Goal: Task Accomplishment & Management: Manage account settings

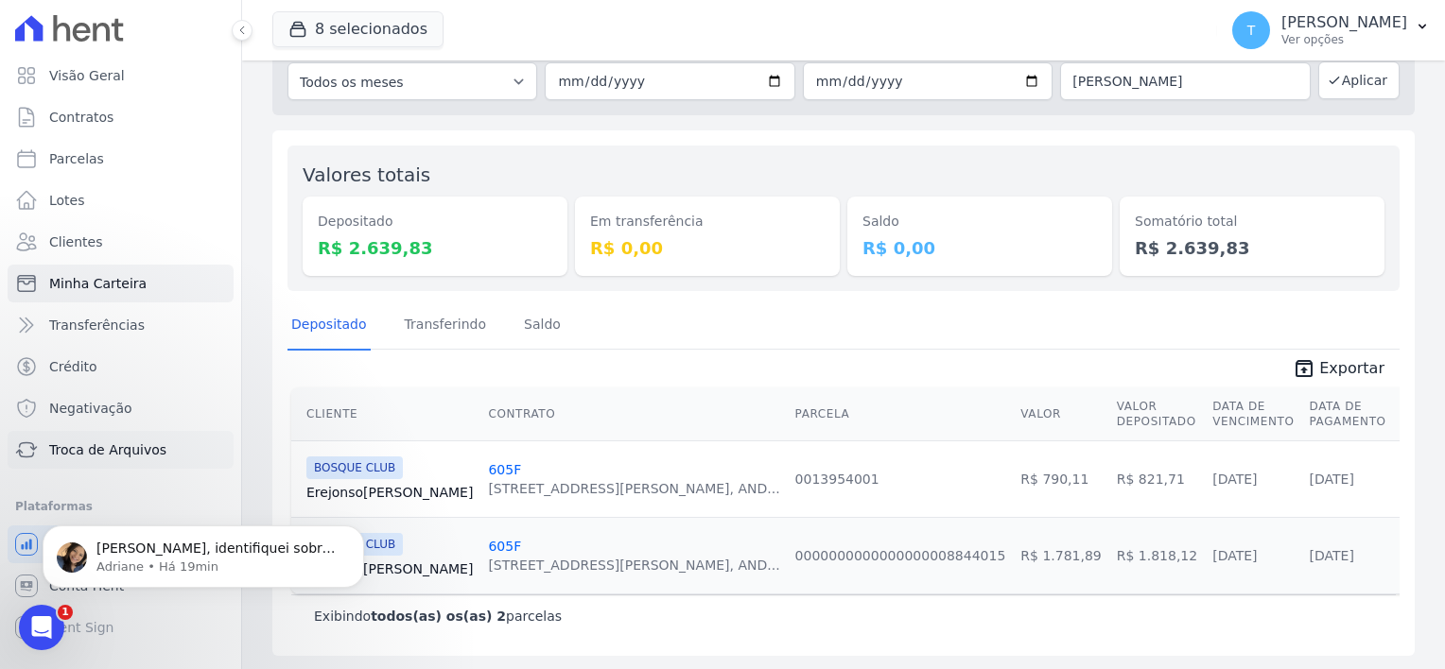
scroll to position [1432, 0]
click at [110, 453] on span "Troca de Arquivos" at bounding box center [107, 450] width 117 height 19
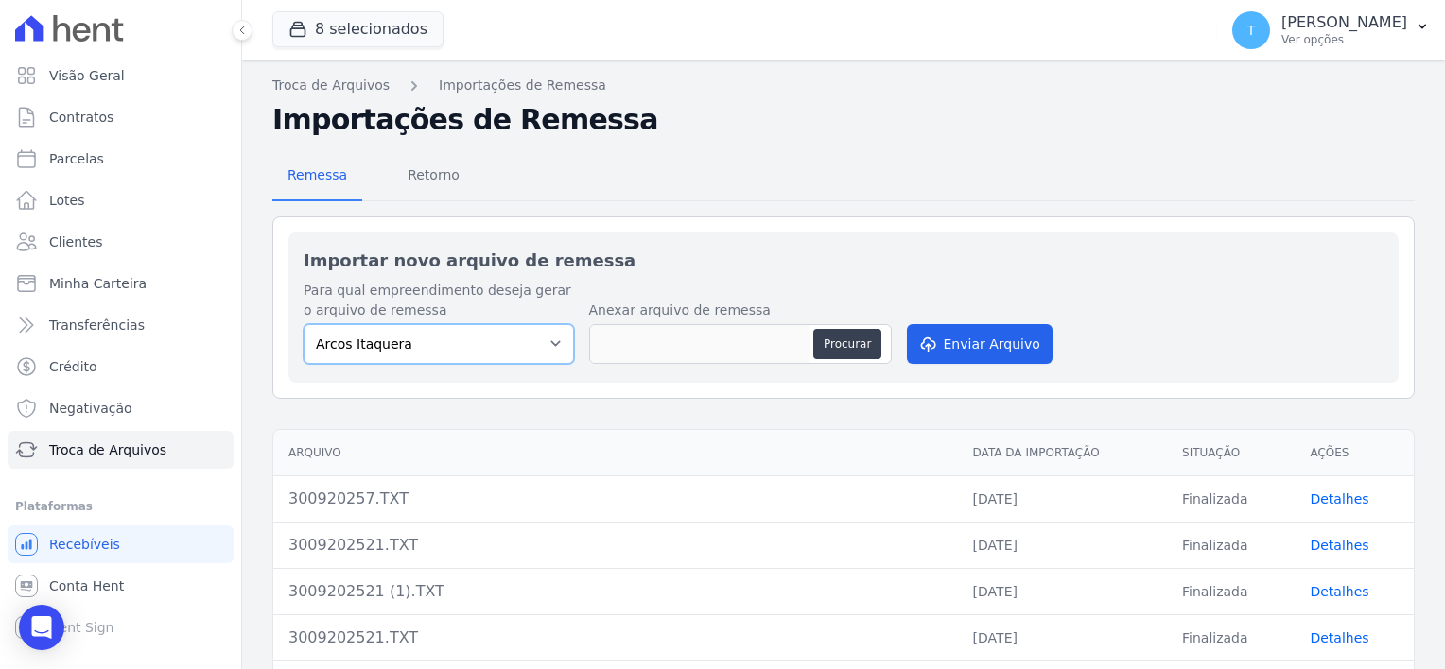
click at [539, 341] on select "Arcos Itaquera ALTOS DE SANTANA Inspire BOSQUE CLUB ARTE VILA MATILDE VISTA 553…" at bounding box center [438, 344] width 270 height 40
select select "f2036c47-f869-4cf7-aa49-d68e524f2024"
click at [303, 324] on select "Arcos Itaquera ALTOS DE SANTANA Inspire BOSQUE CLUB ARTE VILA MATILDE VISTA 553…" at bounding box center [438, 344] width 270 height 40
click at [849, 337] on button "Procurar" at bounding box center [847, 344] width 68 height 30
type input "011020250.TXT"
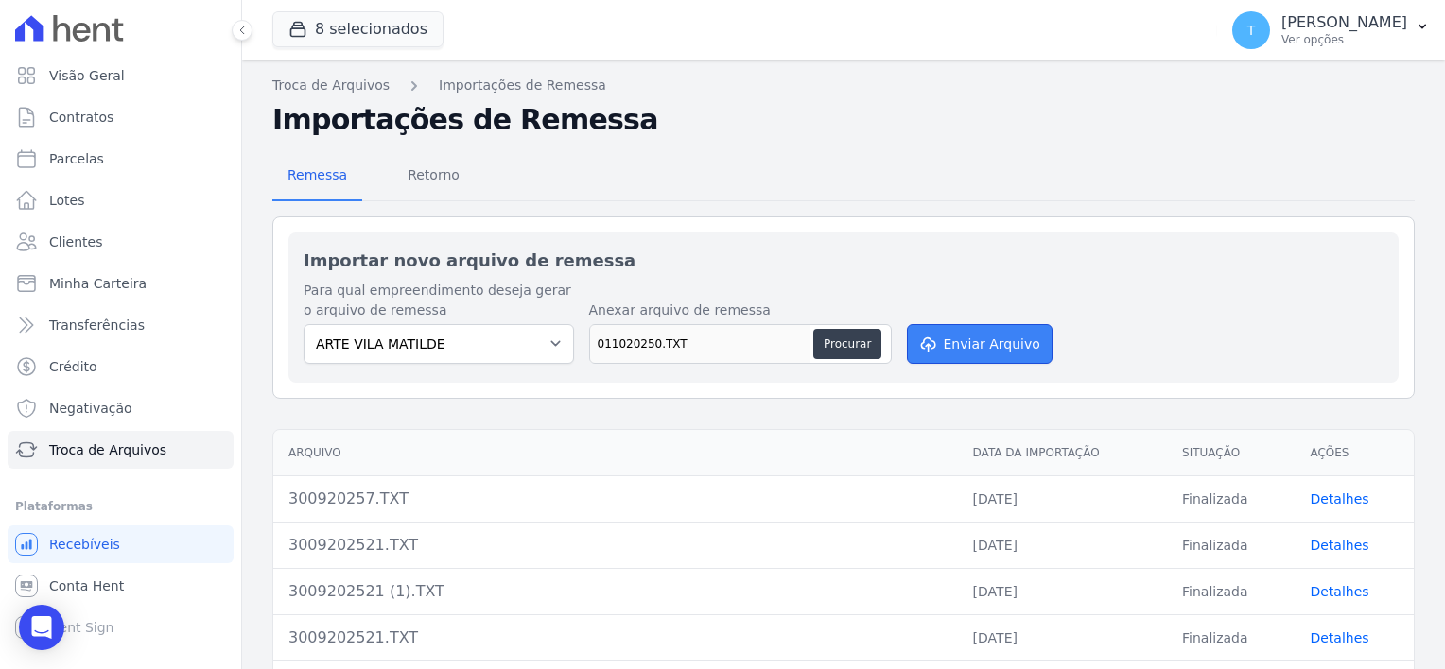
click at [991, 355] on button "Enviar Arquivo" at bounding box center [980, 344] width 146 height 40
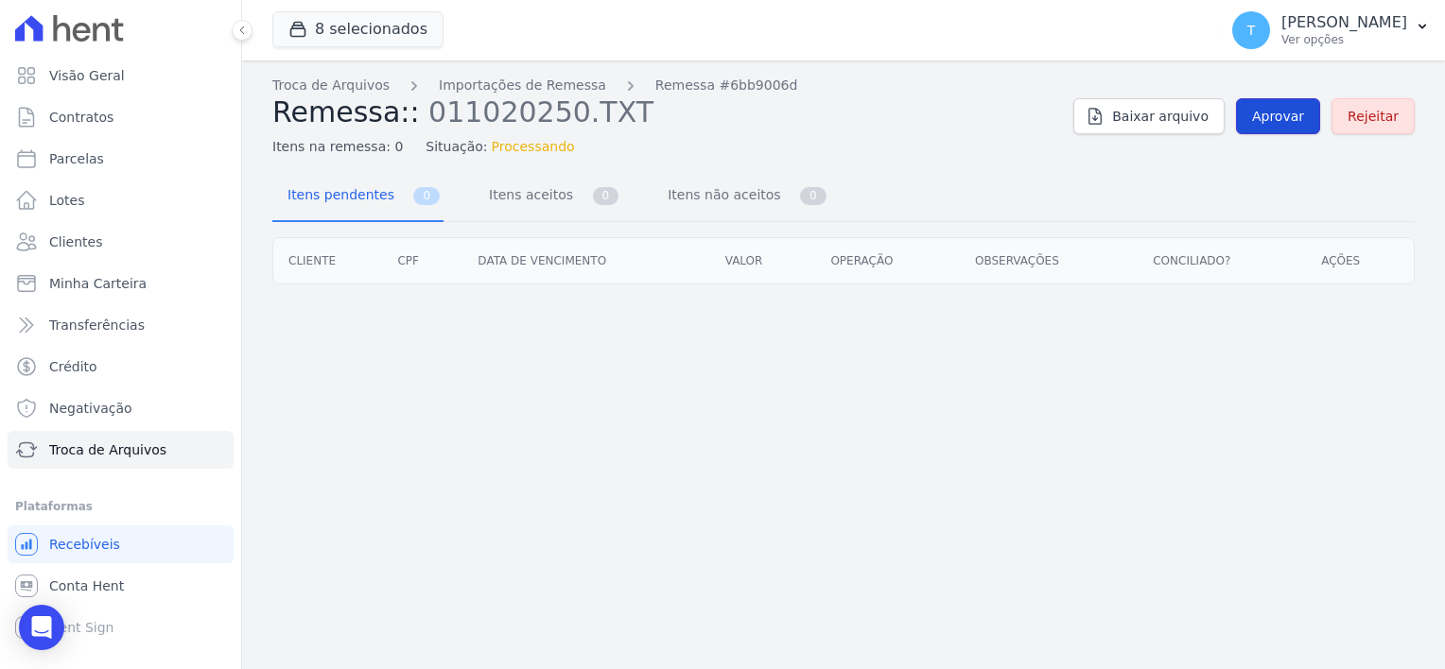
click at [1285, 113] on span "Aprovar" at bounding box center [1278, 116] width 52 height 19
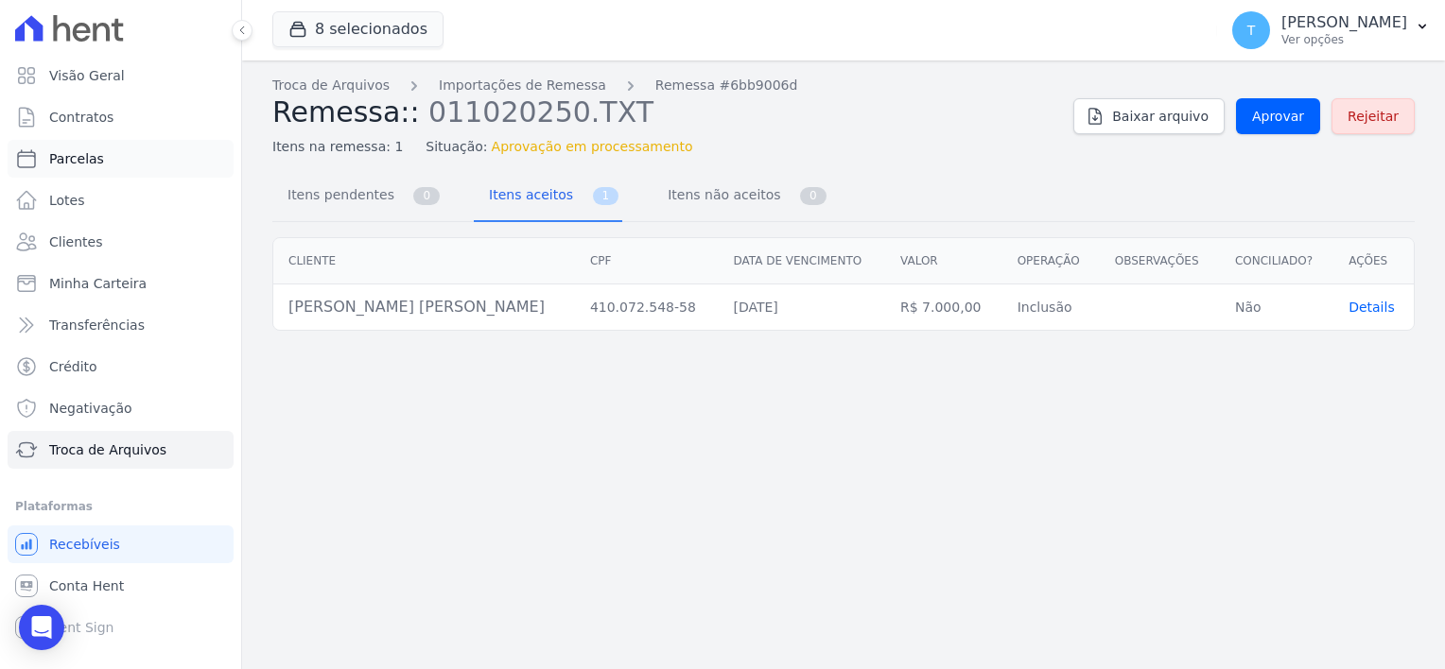
click at [91, 159] on span "Parcelas" at bounding box center [76, 158] width 55 height 19
select select
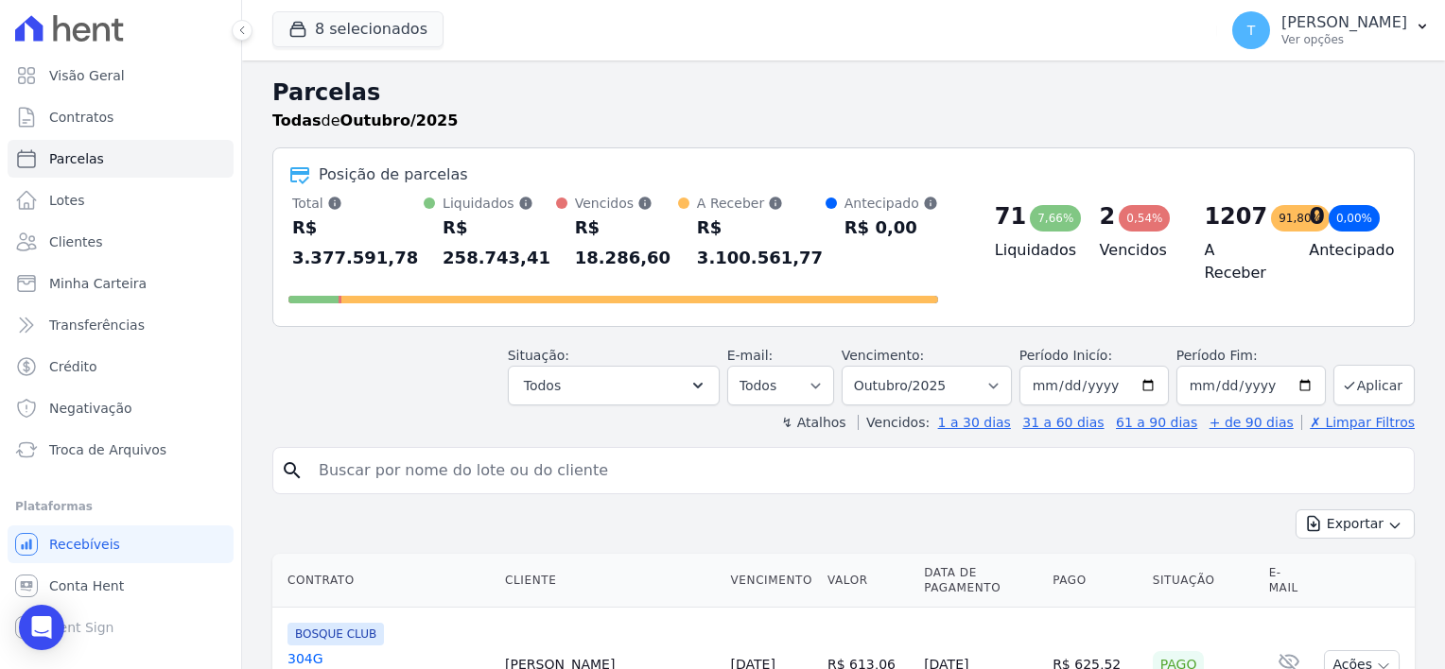
click at [416, 452] on input "search" at bounding box center [856, 471] width 1099 height 38
paste input "Renato Queiroz de Sousa Reis"
type input "Renato Queiroz de Sousa Reis"
select select
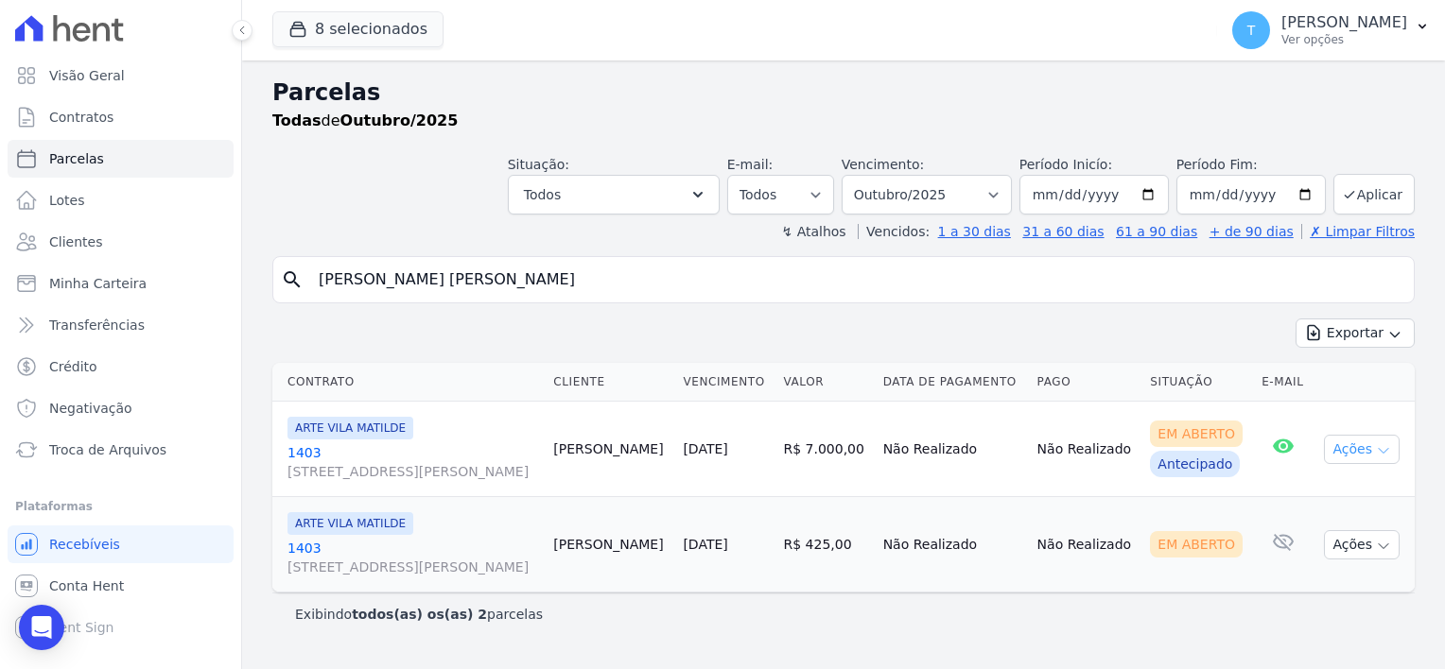
click at [1381, 443] on icon "button" at bounding box center [1383, 450] width 15 height 15
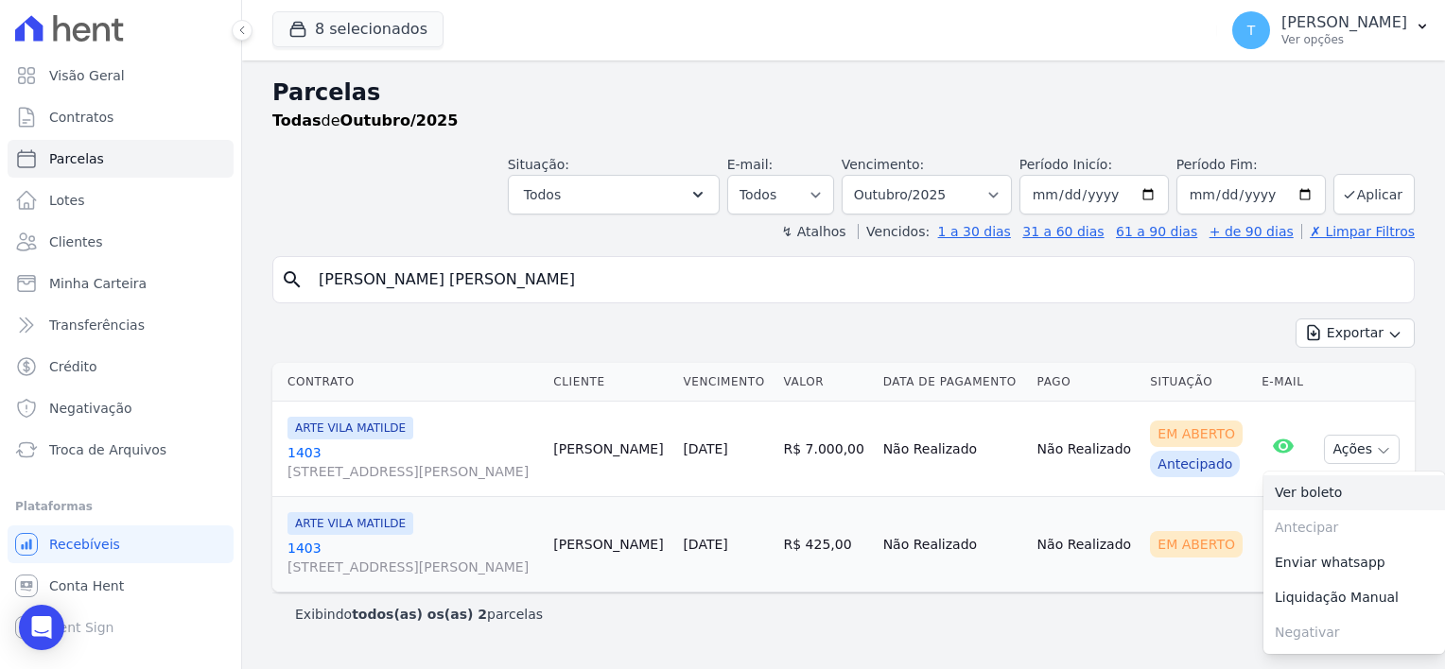
click at [1339, 487] on link "Ver boleto" at bounding box center [1354, 493] width 182 height 35
click at [110, 283] on span "Minha Carteira" at bounding box center [97, 283] width 97 height 19
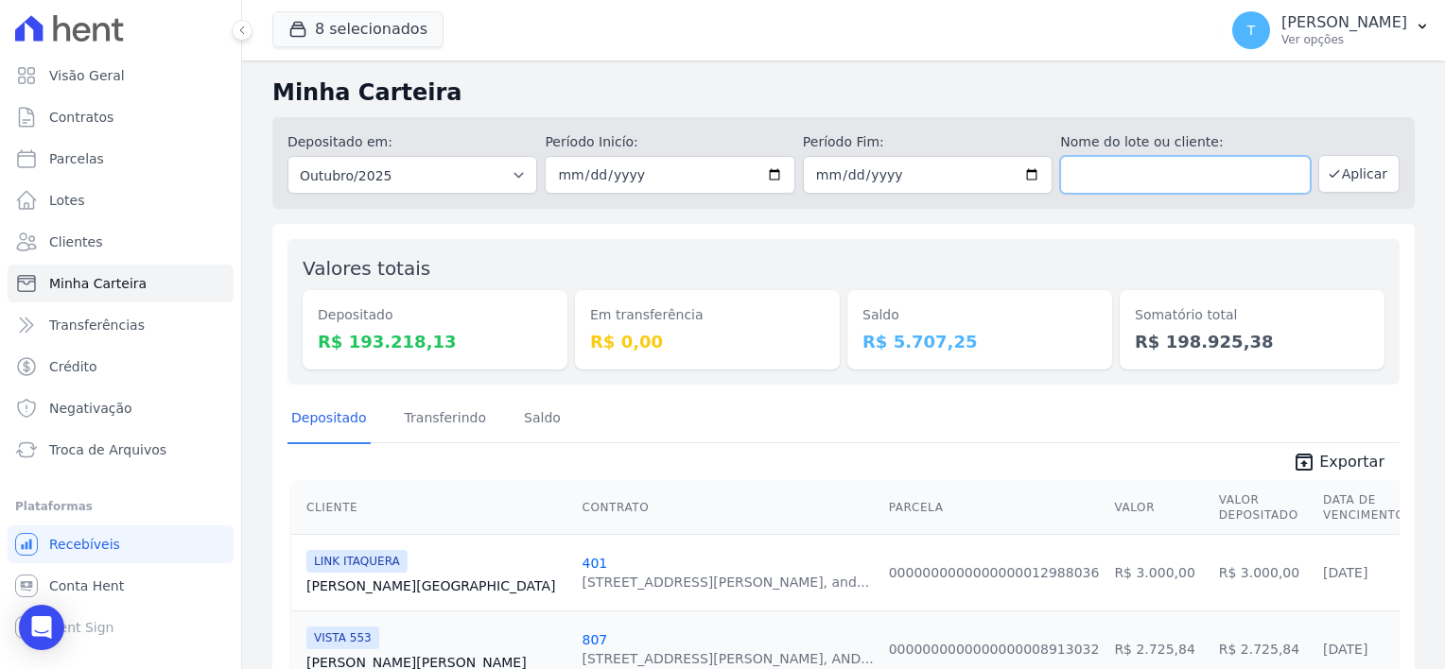
click at [1112, 170] on input "text" at bounding box center [1185, 175] width 250 height 38
paste input "[PERSON_NAME]"
type input "[PERSON_NAME]"
click at [1341, 178] on button "Aplicar" at bounding box center [1358, 174] width 81 height 38
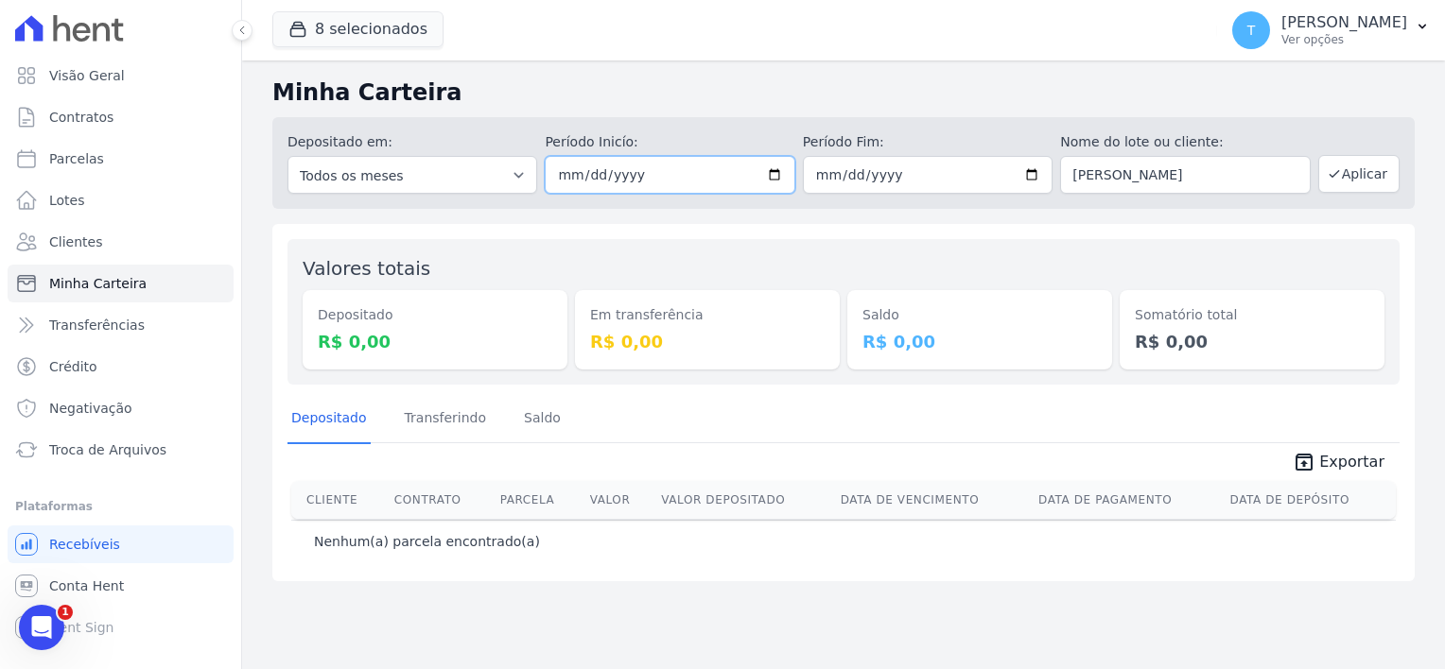
click at [761, 178] on input "2025-10-01" at bounding box center [670, 175] width 250 height 38
click at [772, 178] on input "2025-10-01" at bounding box center [670, 175] width 250 height 38
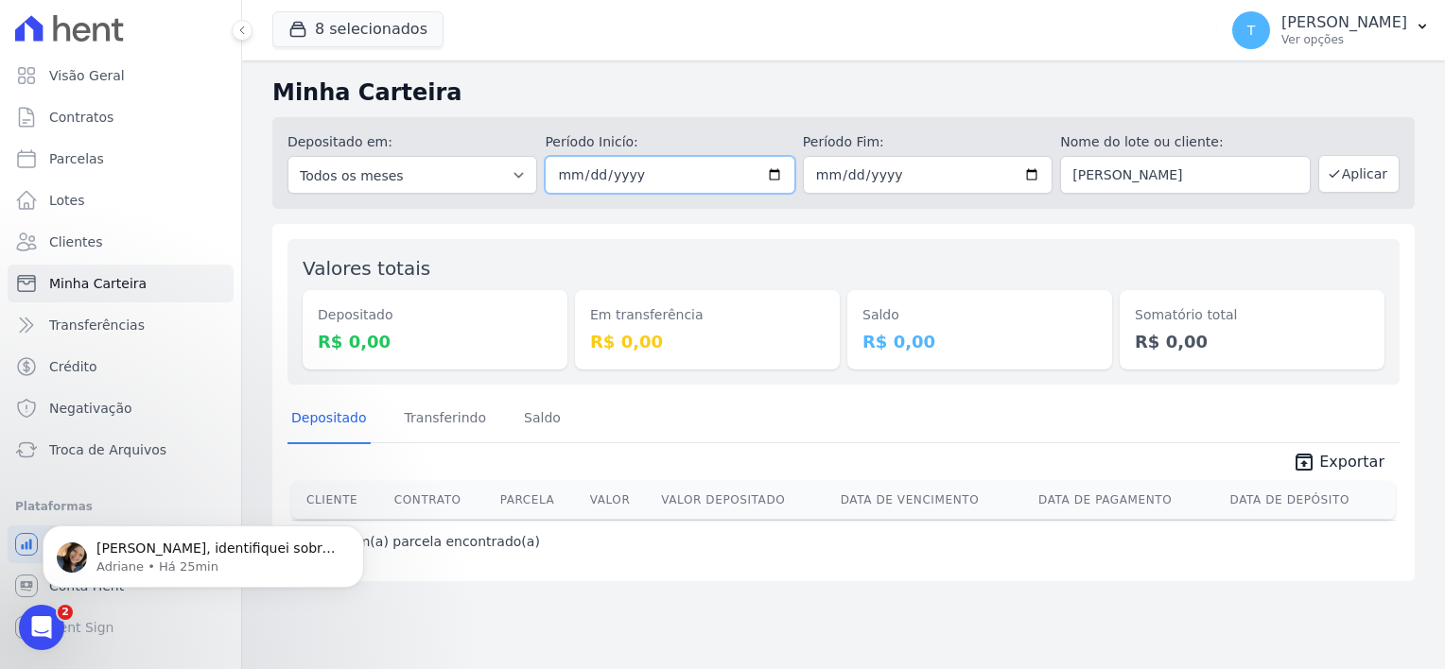
type input "[DATE]"
click at [1377, 170] on button "Aplicar" at bounding box center [1358, 174] width 81 height 38
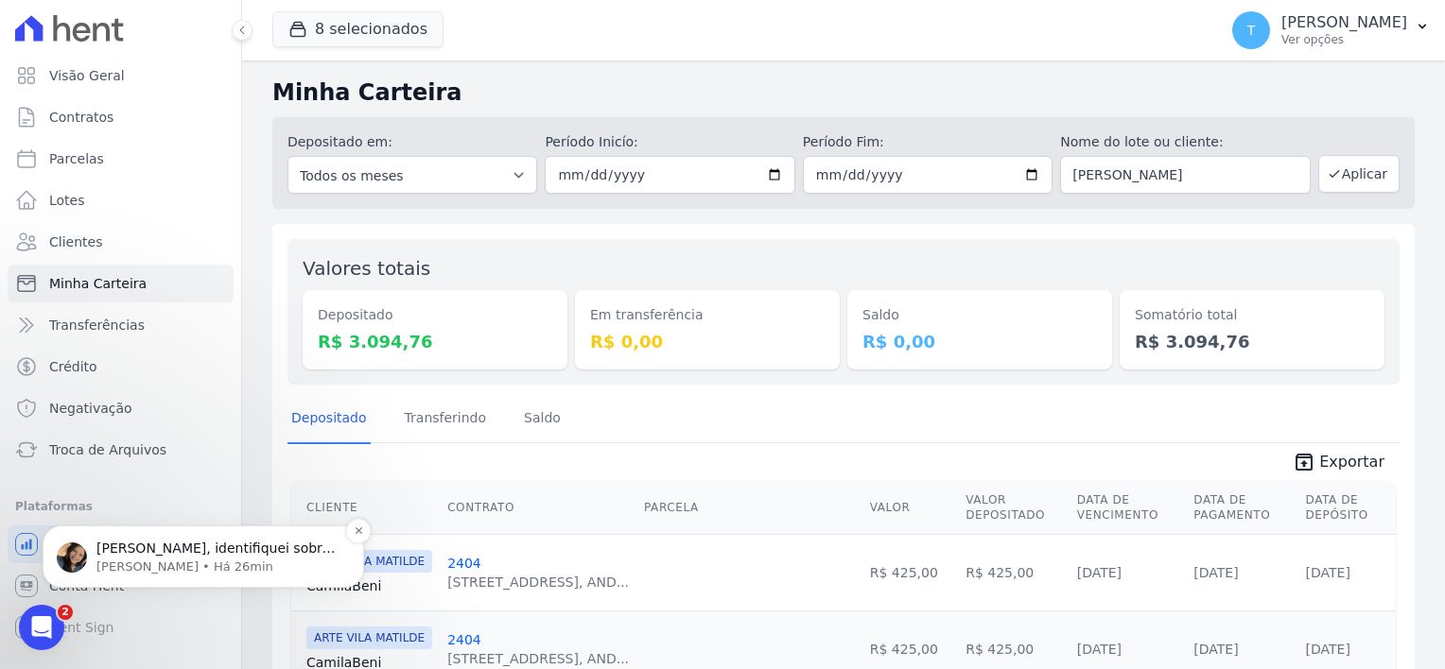
click at [158, 563] on p "[PERSON_NAME] • Há 26min" at bounding box center [218, 567] width 244 height 17
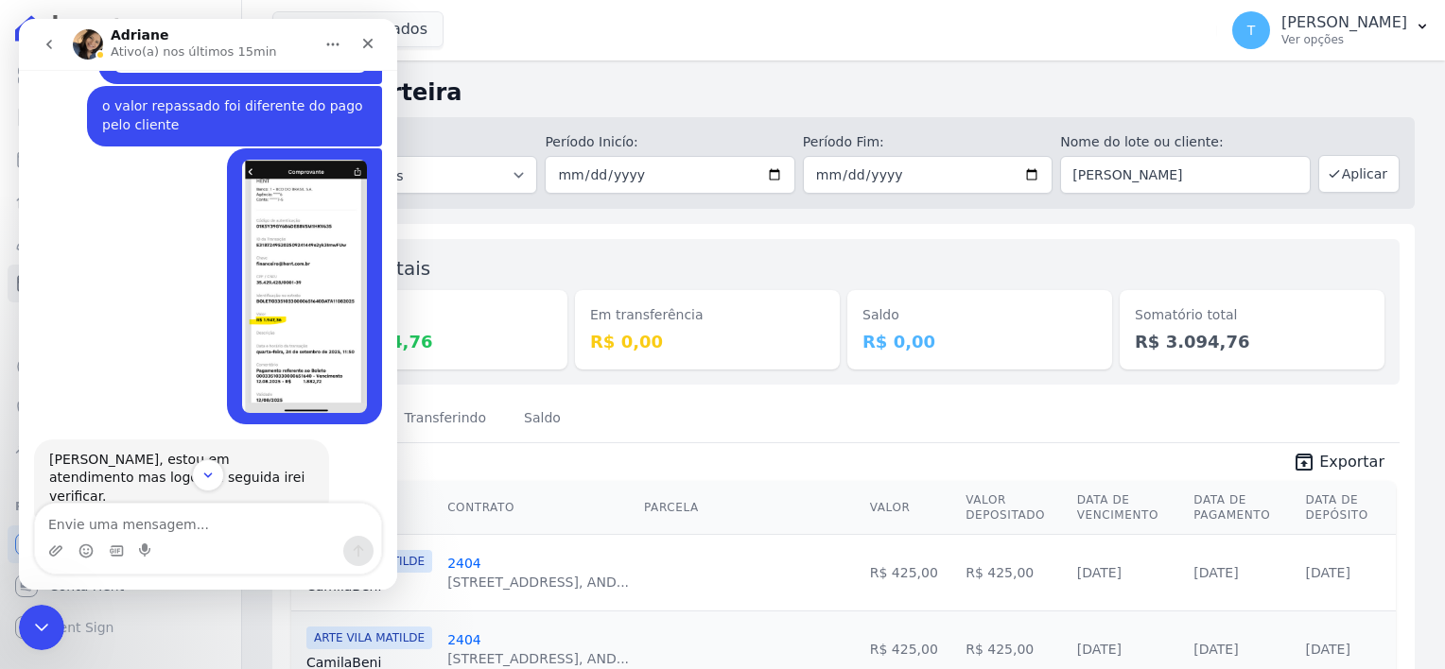
scroll to position [1432, 0]
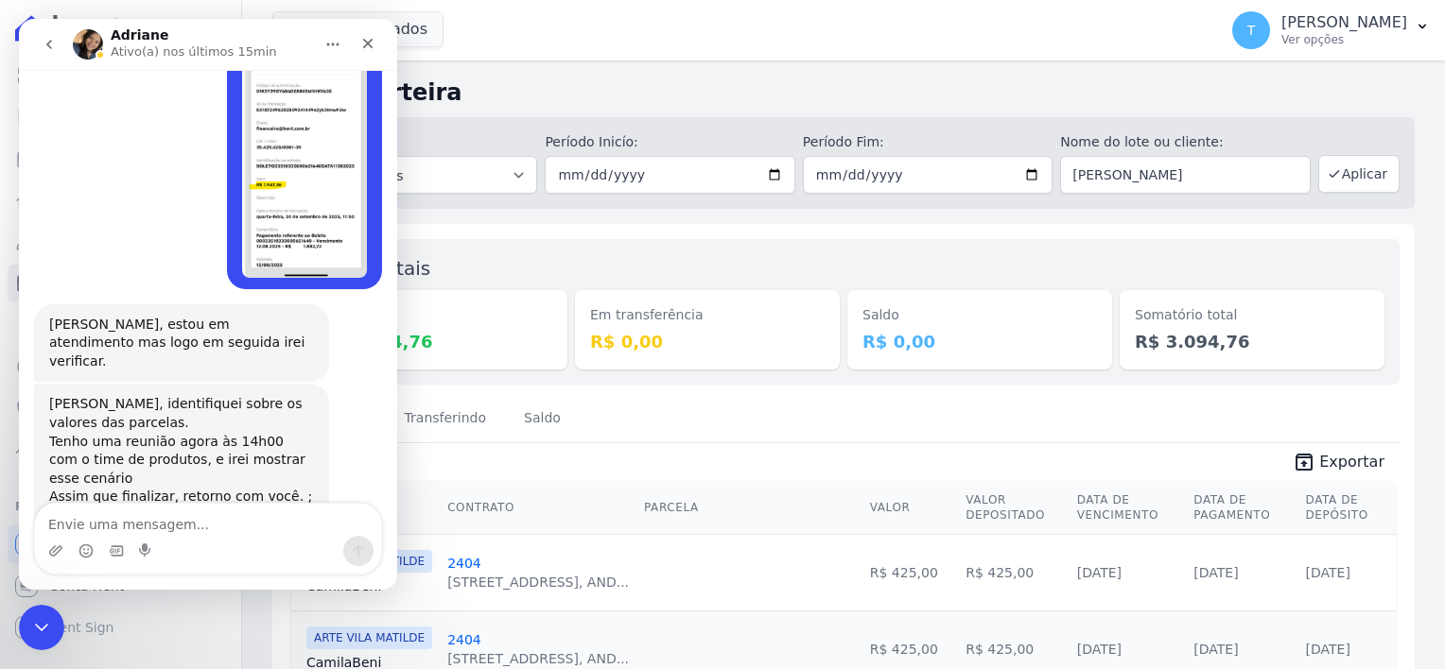
click at [196, 513] on textarea "Envie uma mensagem..." at bounding box center [208, 520] width 346 height 32
type textarea "ok, obrigada"
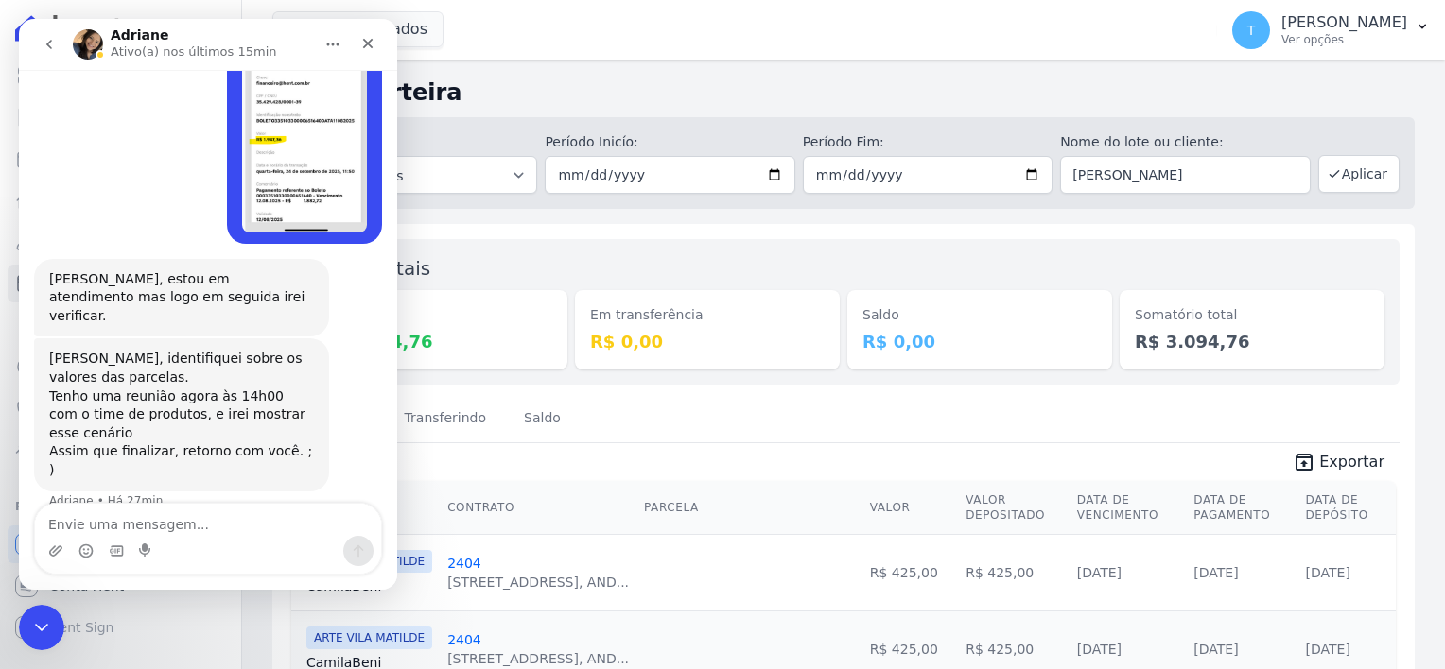
scroll to position [1489, 0]
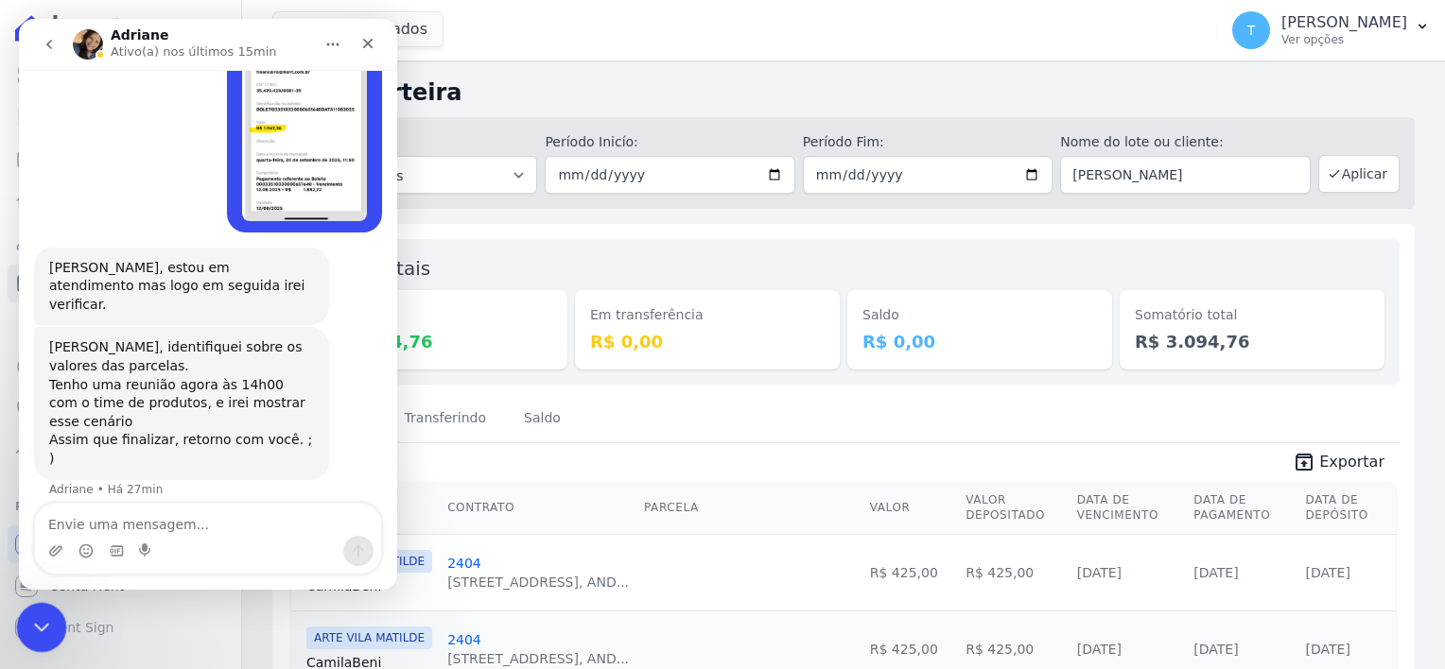
click at [42, 632] on icon "Encerramento do Messenger da Intercom" at bounding box center [38, 625] width 23 height 23
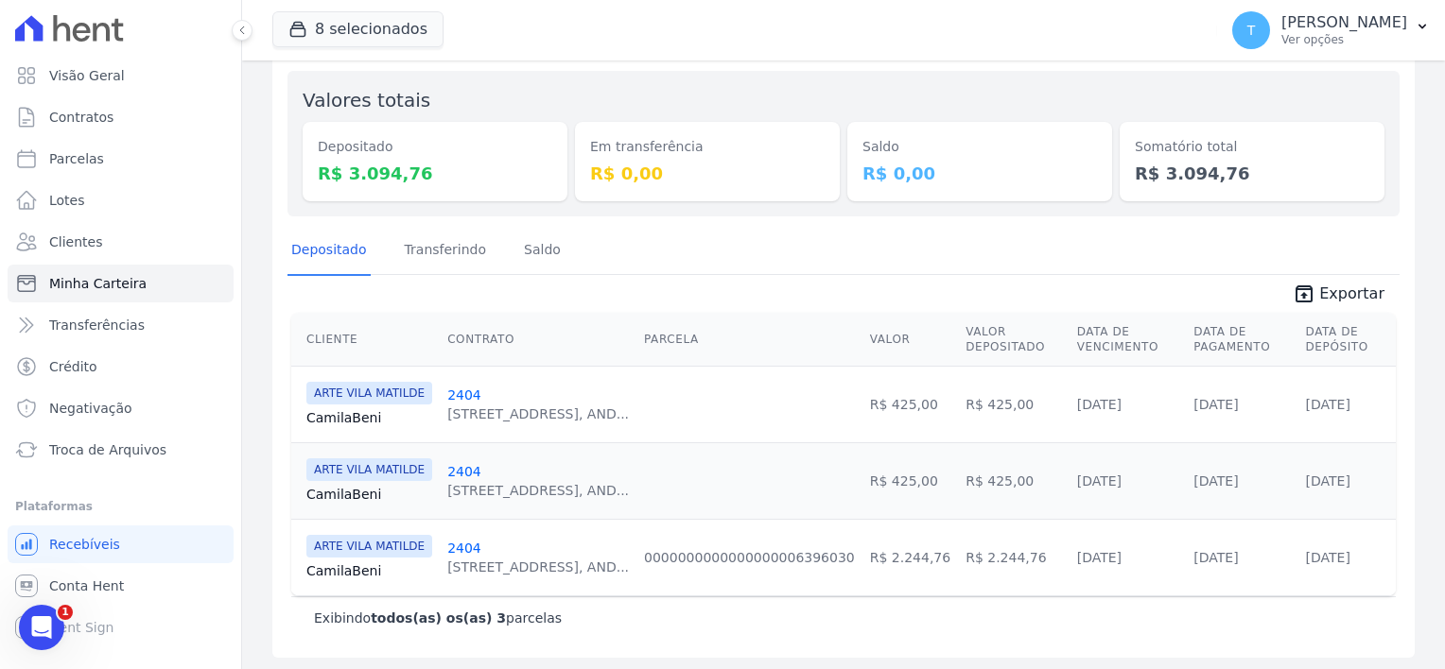
scroll to position [170, 0]
click at [348, 571] on link "Camila [GEOGRAPHIC_DATA]" at bounding box center [369, 569] width 126 height 19
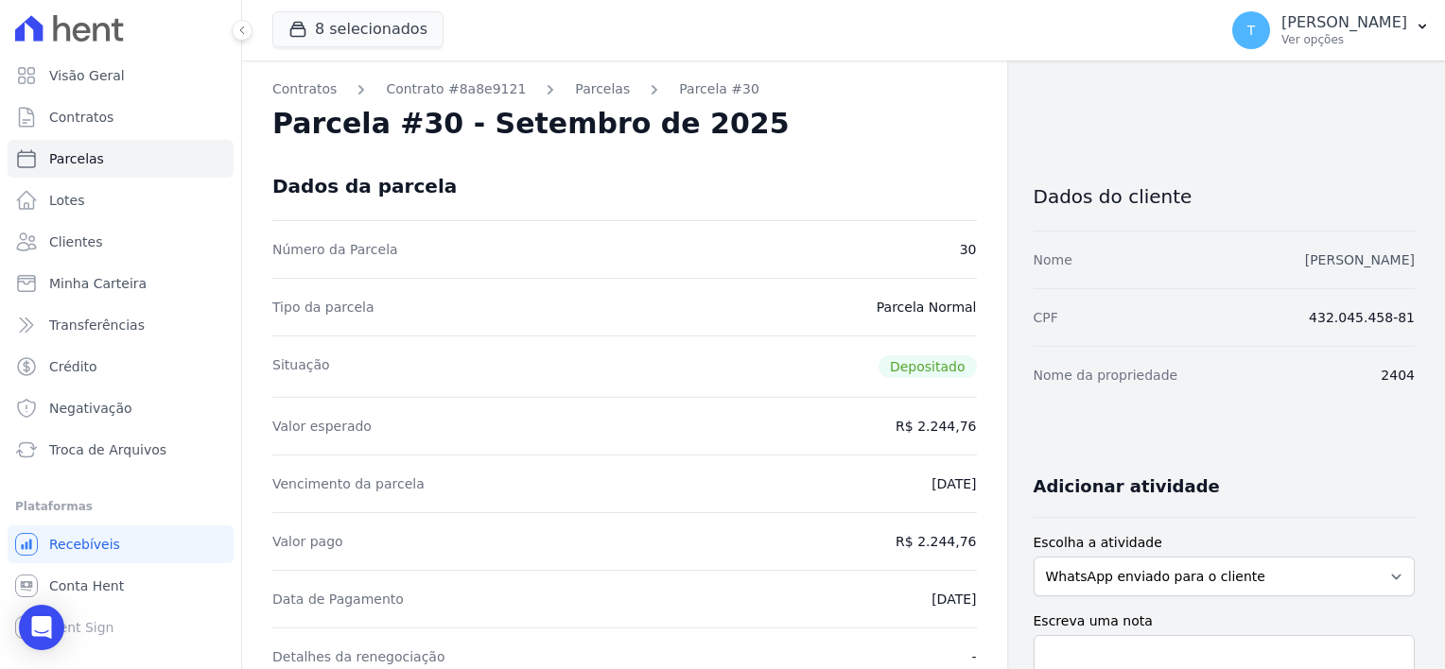
click at [1305, 257] on link "[PERSON_NAME]" at bounding box center [1360, 259] width 110 height 15
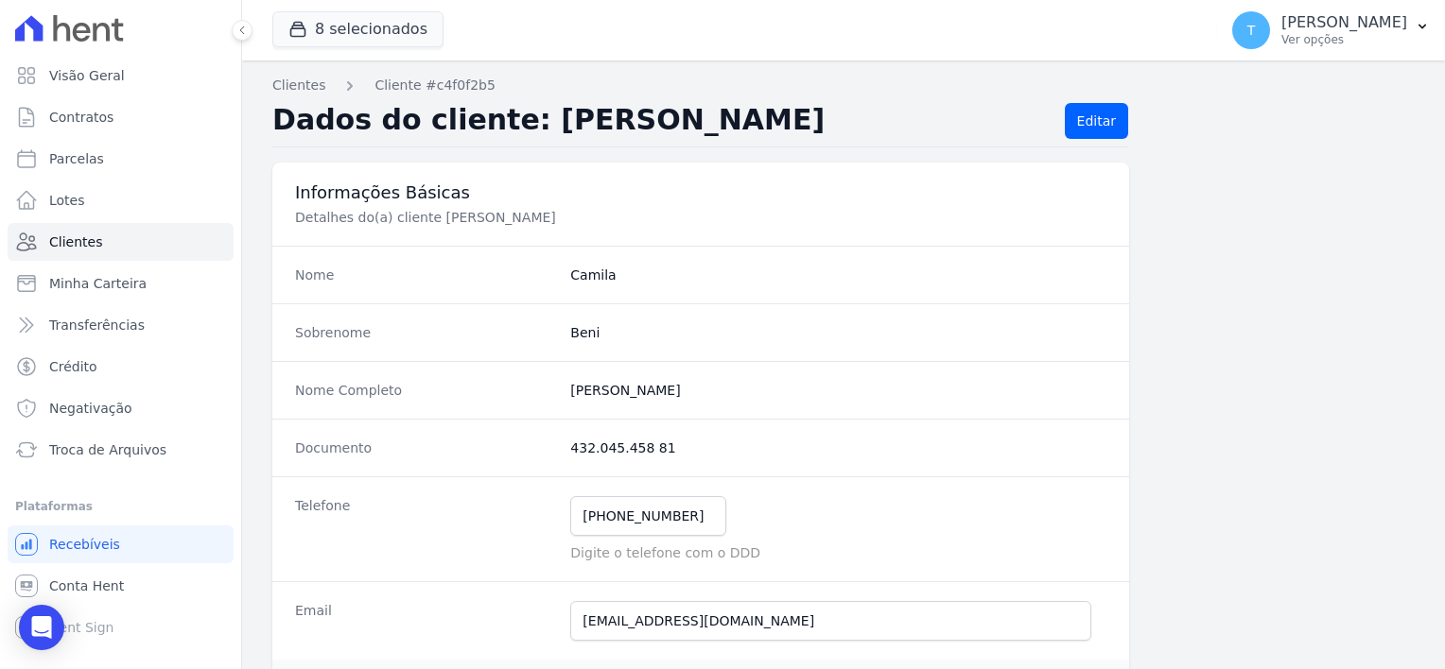
drag, startPoint x: 705, startPoint y: 395, endPoint x: 563, endPoint y: 393, distance: 141.8
click at [563, 393] on div "Nome Completo Camila Carmona Beni" at bounding box center [700, 390] width 857 height 58
copy completo "[PERSON_NAME]"
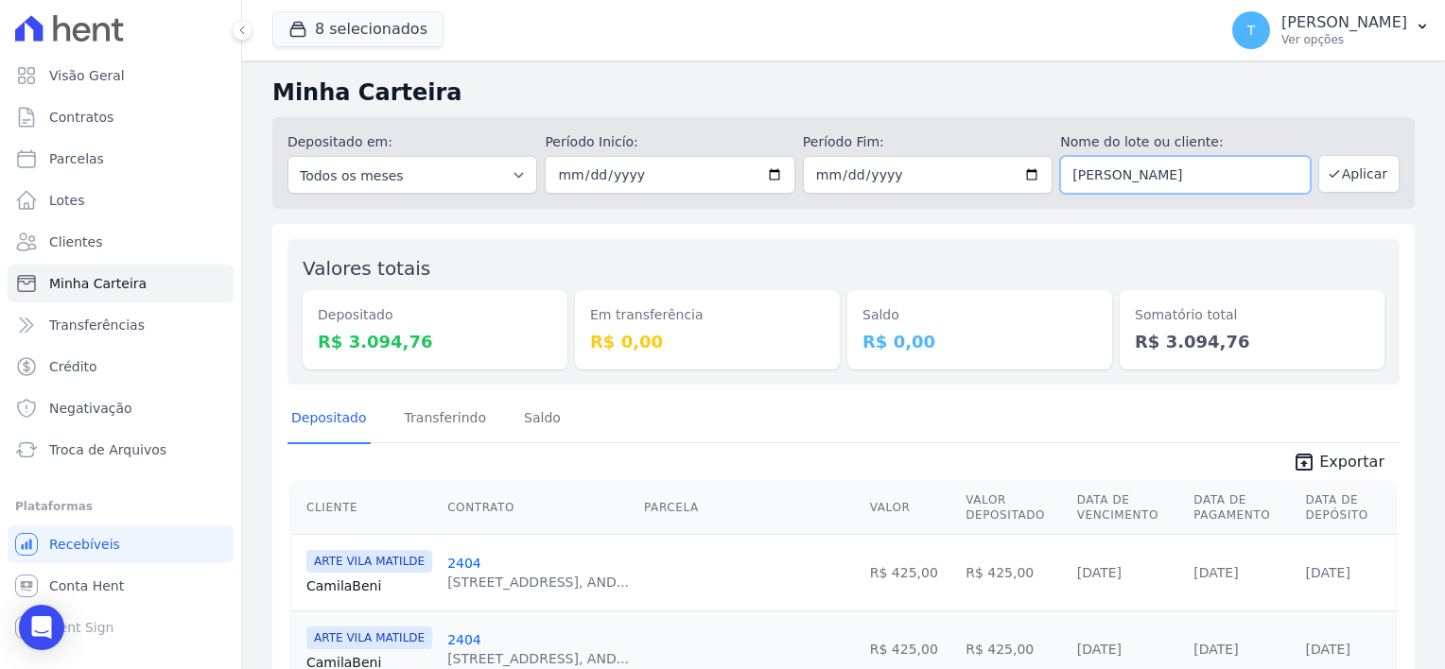
drag, startPoint x: 1223, startPoint y: 174, endPoint x: 1047, endPoint y: 171, distance: 175.9
click at [1048, 173] on div "Depositado em: Todos os meses Julho/2017 Agosto/2017 Setembro/2017 Outubro/2017…" at bounding box center [843, 163] width 1142 height 92
paste input "Aguida Furtunata de Araujo"
type input "Aguida Furtunata de Araujo"
click at [1370, 171] on button "Aplicar" at bounding box center [1358, 174] width 81 height 38
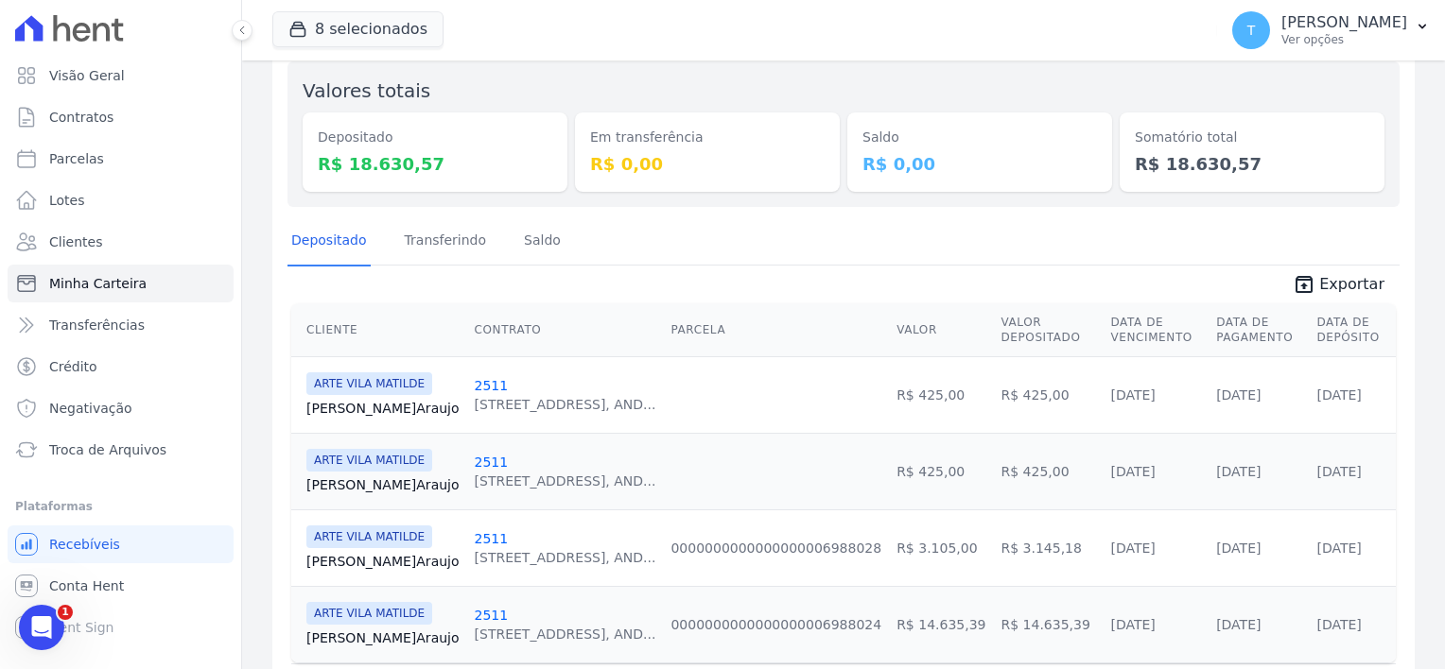
scroll to position [246, 0]
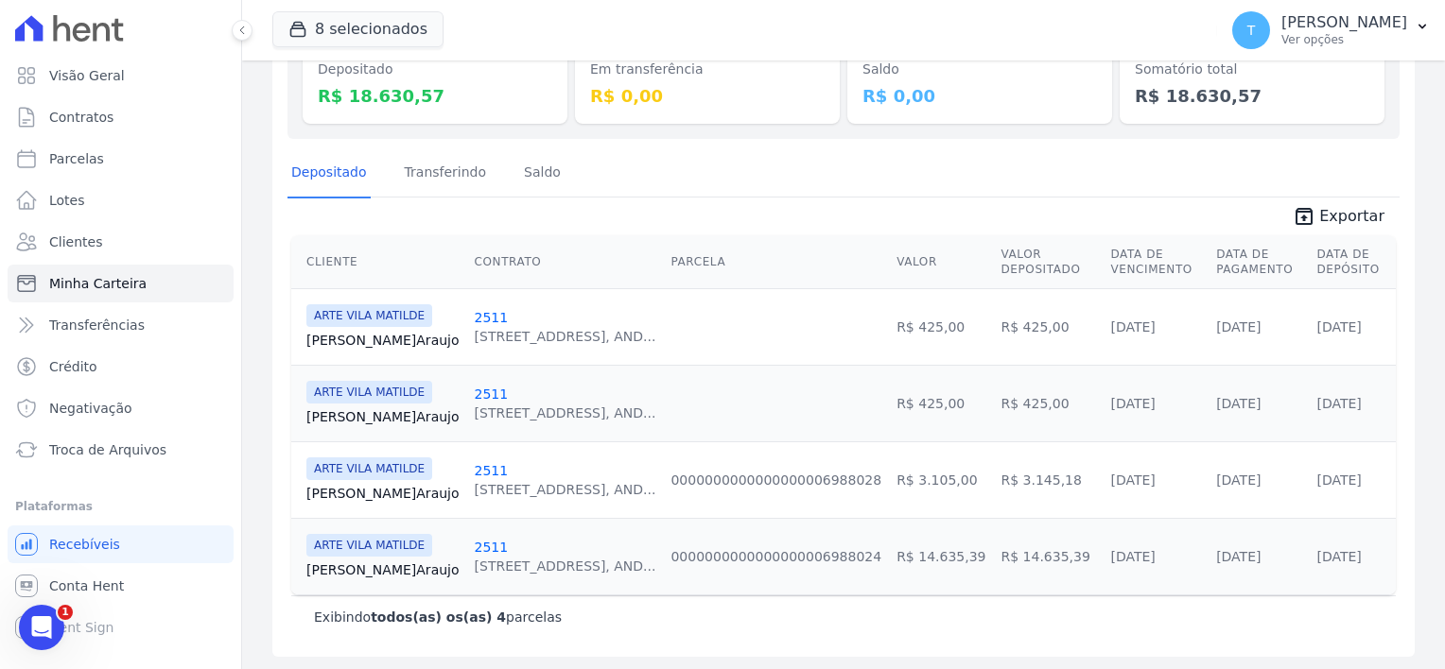
click at [344, 566] on link "Aguida Araujo" at bounding box center [382, 570] width 153 height 19
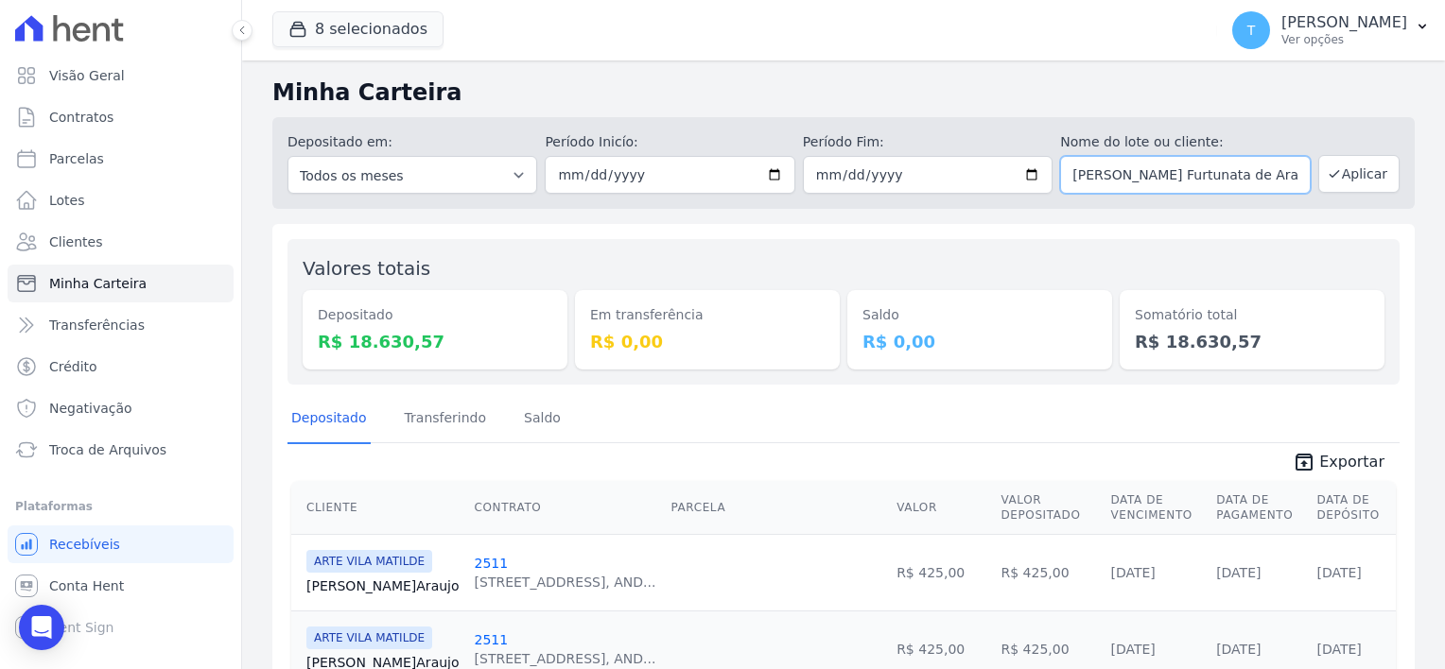
drag, startPoint x: 1255, startPoint y: 185, endPoint x: 1050, endPoint y: 180, distance: 205.2
click at [1060, 180] on input "Aguida Furtunata de Araujo" at bounding box center [1185, 175] width 250 height 38
paste input "[PERSON_NAME]"
type input "[PERSON_NAME]"
click at [1337, 171] on button "Aplicar" at bounding box center [1358, 174] width 81 height 38
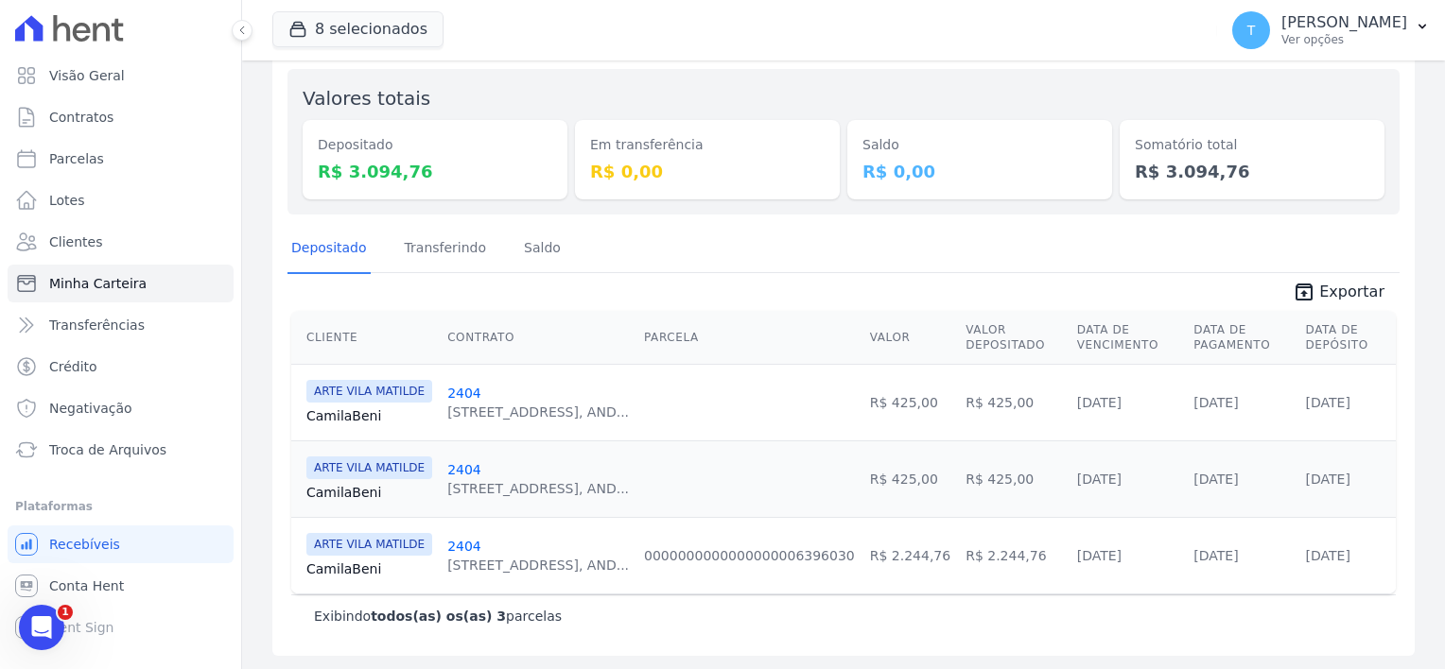
click at [350, 565] on link "Camila [GEOGRAPHIC_DATA]" at bounding box center [369, 569] width 126 height 19
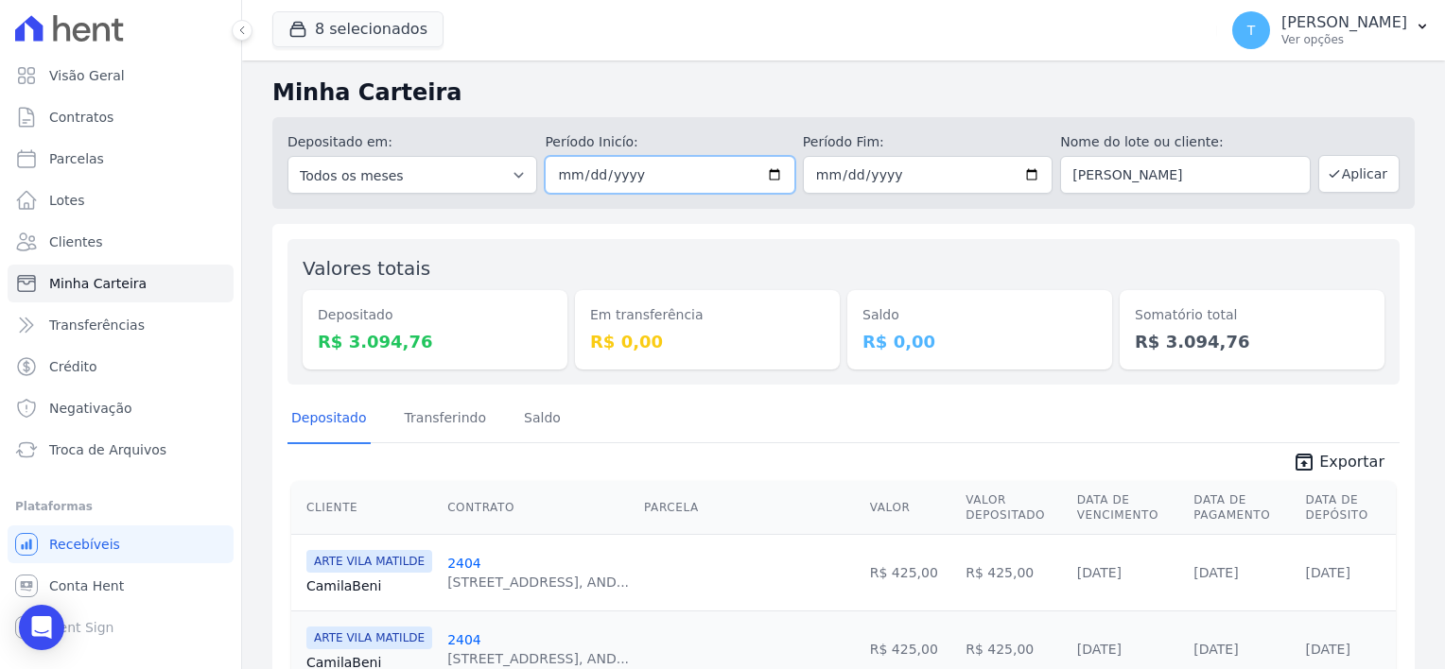
click at [765, 174] on input "2025-08-01" at bounding box center [670, 175] width 250 height 38
type input "[DATE]"
click at [1342, 176] on button "Aplicar" at bounding box center [1358, 174] width 81 height 38
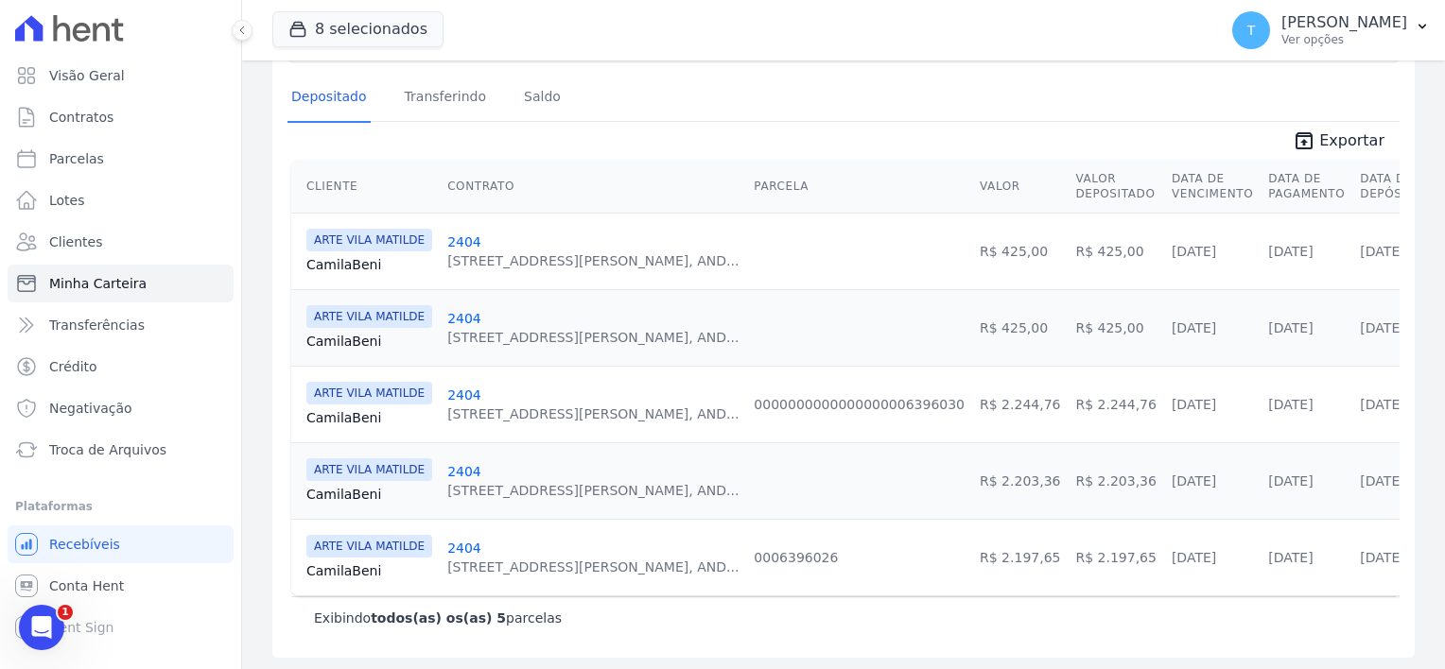
scroll to position [322, 0]
click at [338, 494] on link "Camila [GEOGRAPHIC_DATA]" at bounding box center [369, 493] width 126 height 19
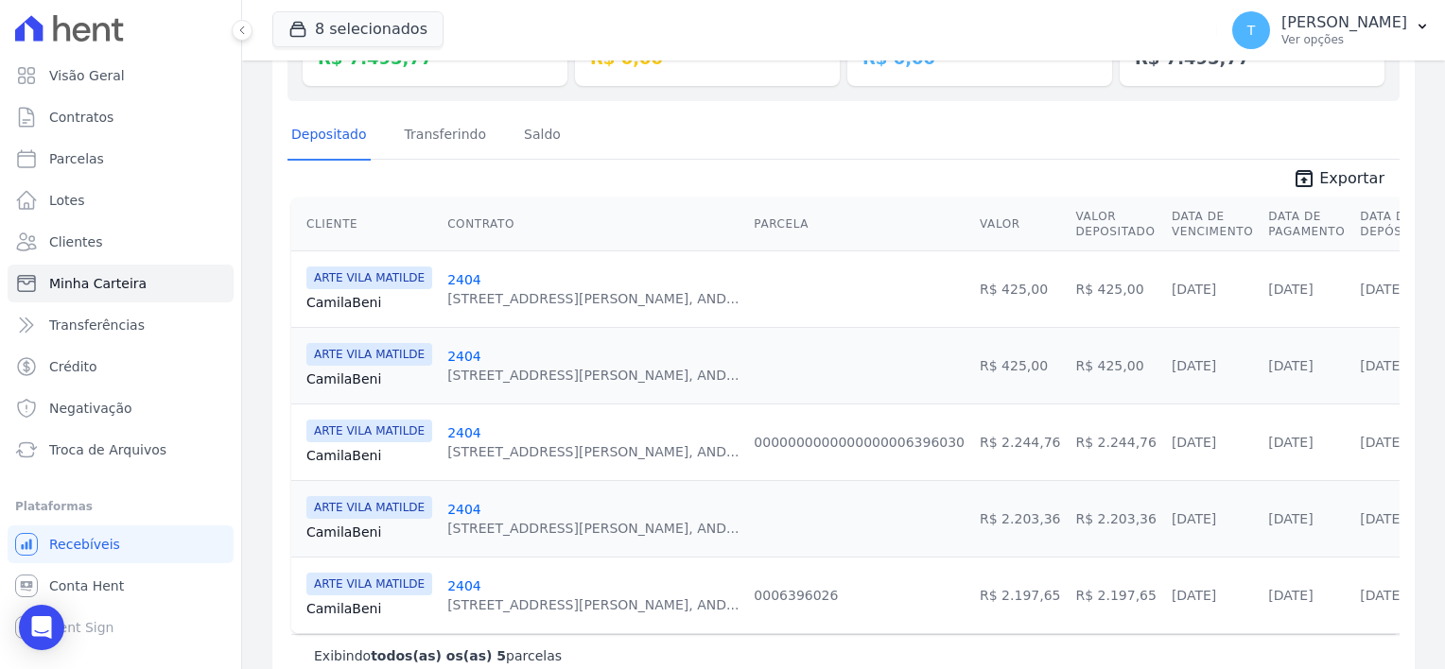
scroll to position [322, 0]
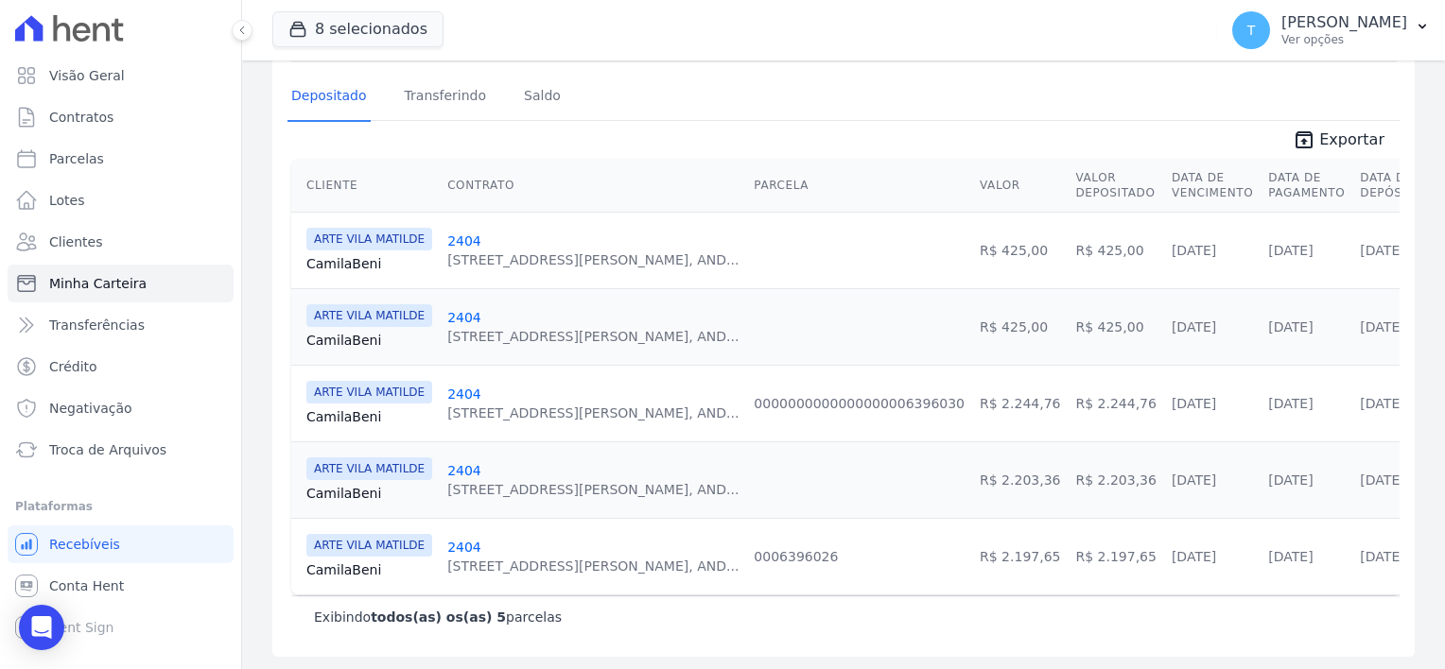
click at [343, 565] on link "Camila [GEOGRAPHIC_DATA]" at bounding box center [369, 570] width 126 height 19
click at [349, 408] on link "Camila Beni" at bounding box center [369, 416] width 126 height 19
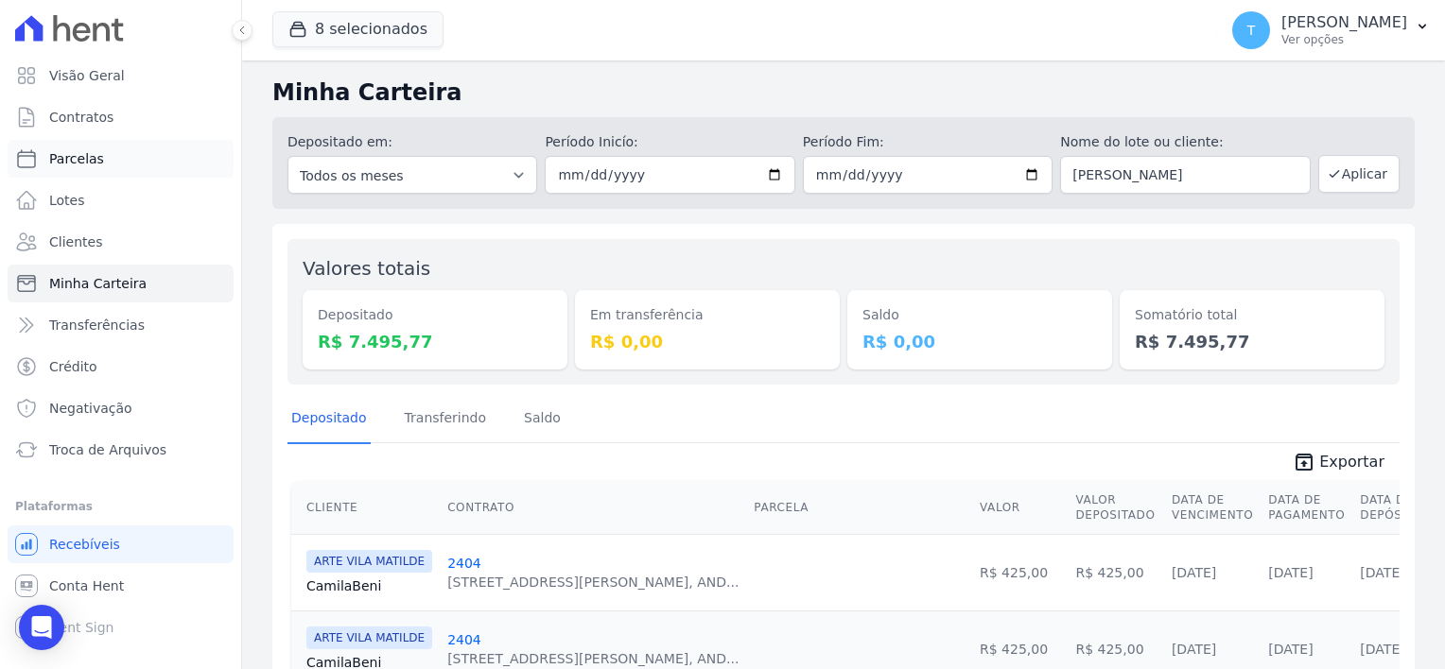
click at [109, 161] on link "Parcelas" at bounding box center [121, 159] width 226 height 38
select select
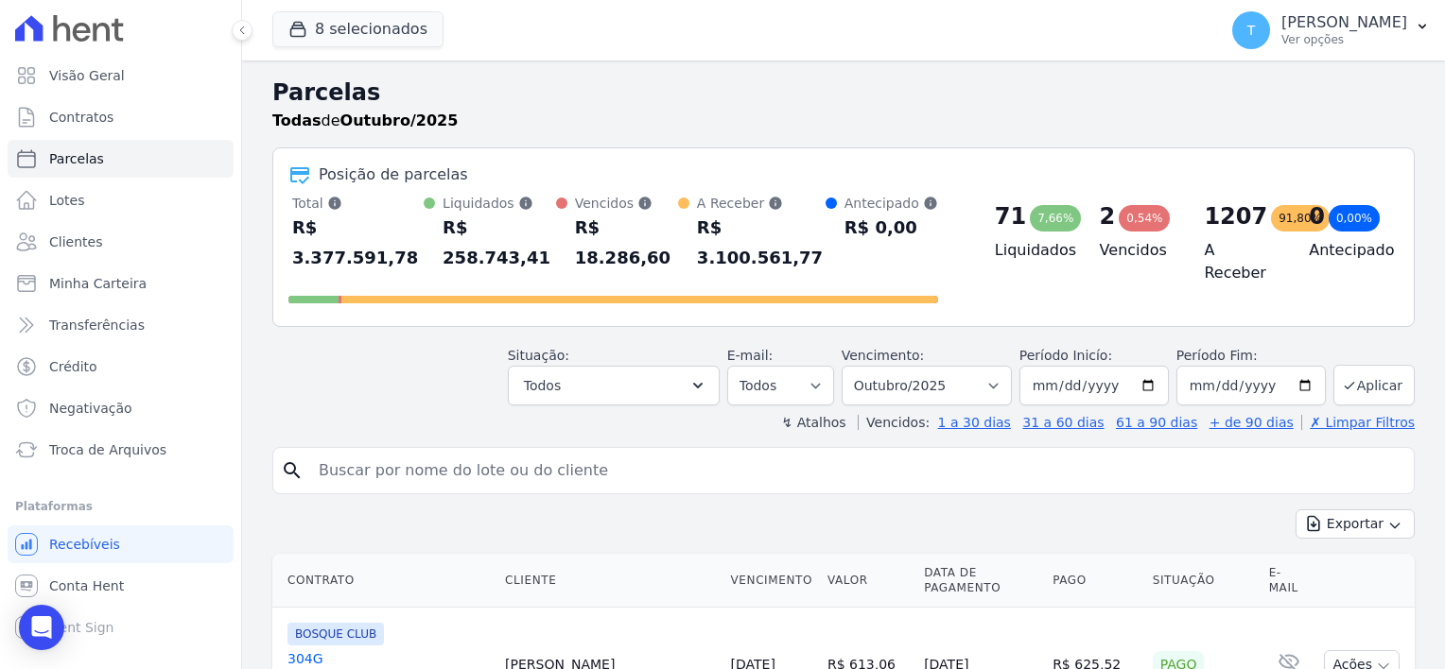
click at [416, 452] on input "search" at bounding box center [856, 471] width 1099 height 38
paste input "Saulo Martins da Silva"
type input "Saulo Martins da Silva"
select select
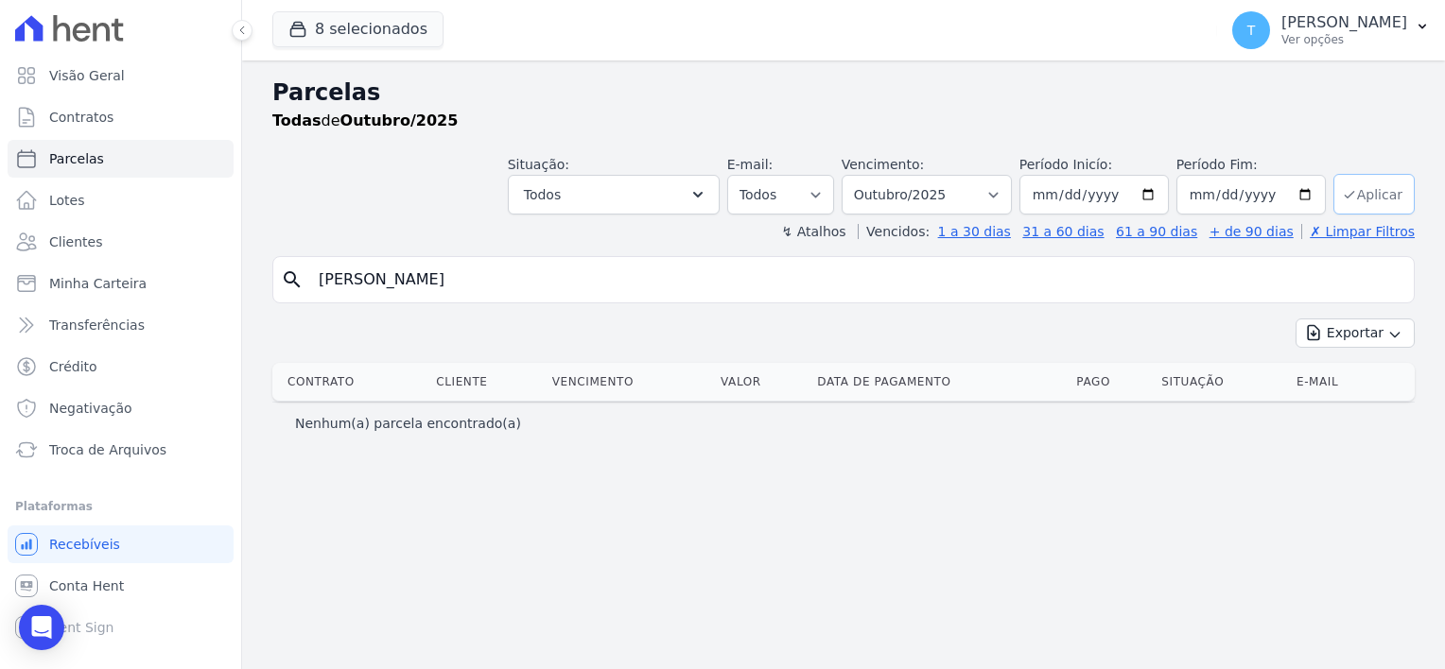
click at [1366, 195] on button "Aplicar" at bounding box center [1373, 194] width 81 height 41
select select
click at [117, 446] on span "Troca de Arquivos" at bounding box center [107, 450] width 117 height 19
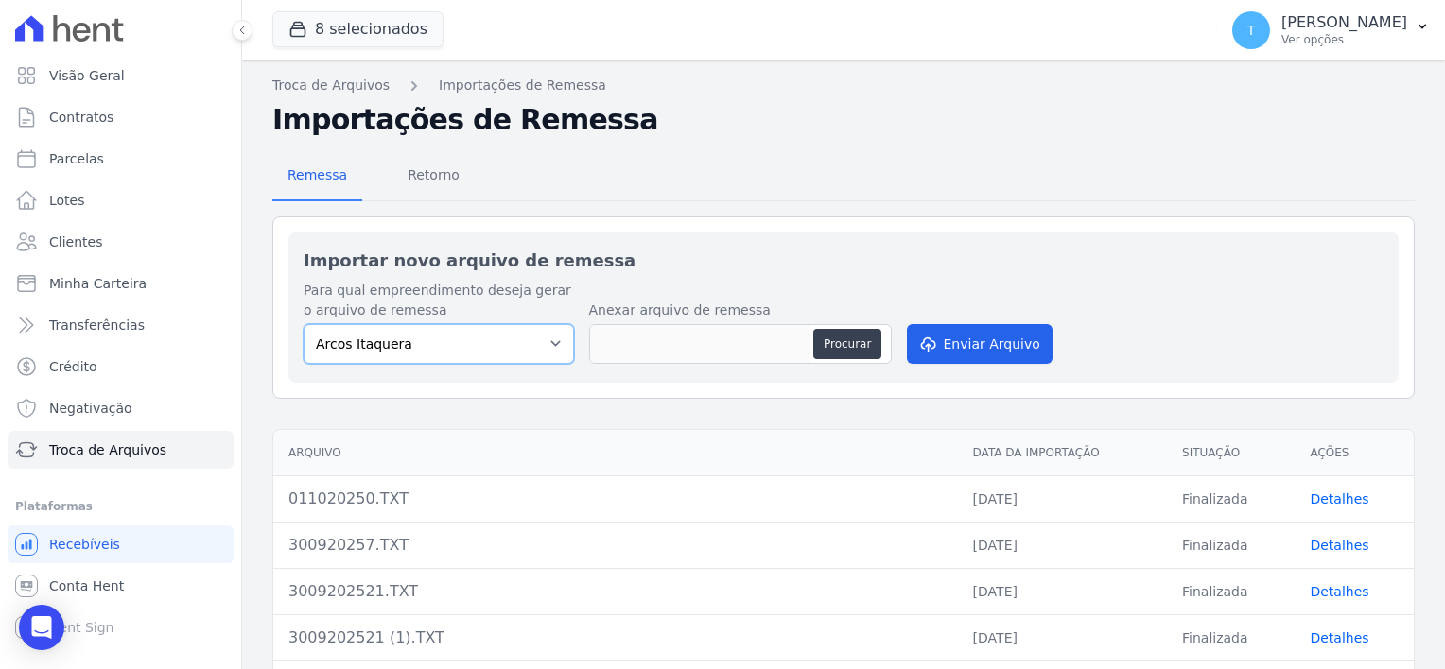
click at [452, 340] on select "Arcos Itaquera [GEOGRAPHIC_DATA] Inspire BOSQUE CLUB ARTE [GEOGRAPHIC_DATA] 553…" at bounding box center [438, 344] width 270 height 40
select select "907a04bd-9982-46ed-adee-37b3d201f3c4"
click at [303, 324] on select "Arcos Itaquera [GEOGRAPHIC_DATA] Inspire BOSQUE CLUB ARTE [GEOGRAPHIC_DATA] 553…" at bounding box center [438, 344] width 270 height 40
click at [836, 346] on button "Procurar" at bounding box center [847, 344] width 68 height 30
type input "011020258.TXT"
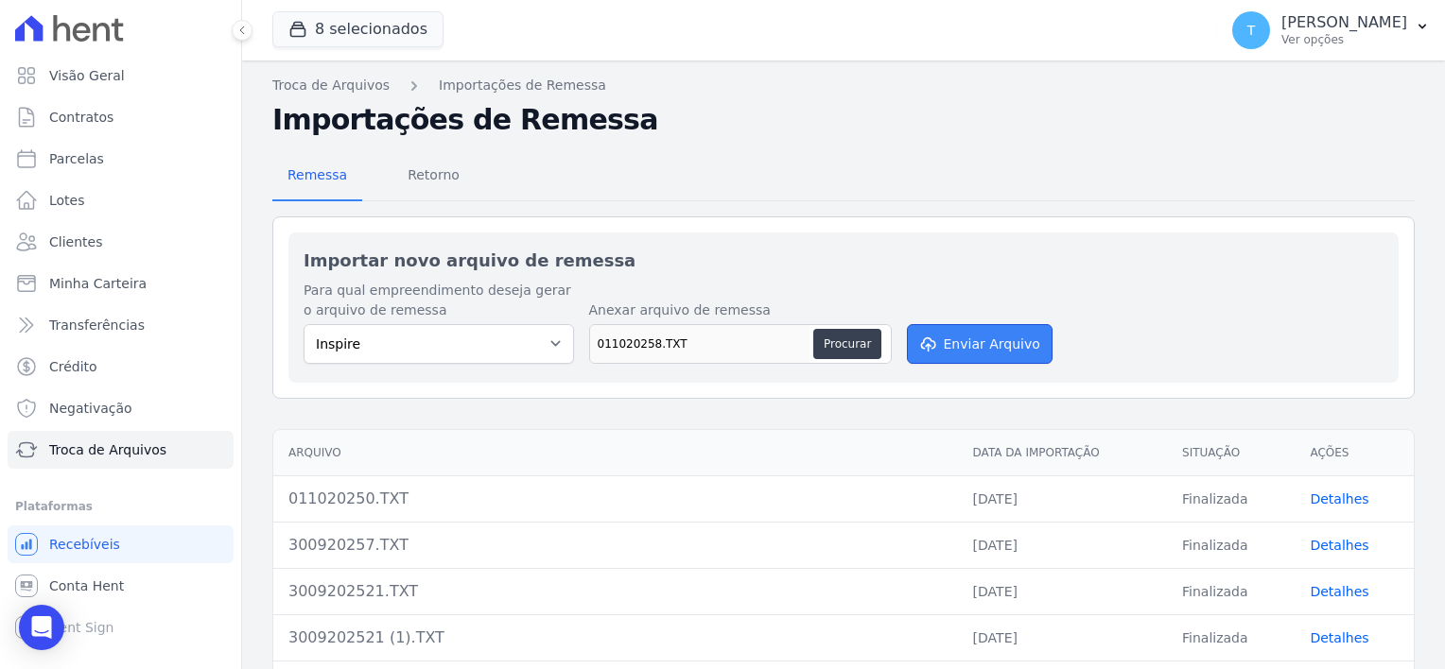
click at [943, 344] on button "Enviar Arquivo" at bounding box center [980, 344] width 146 height 40
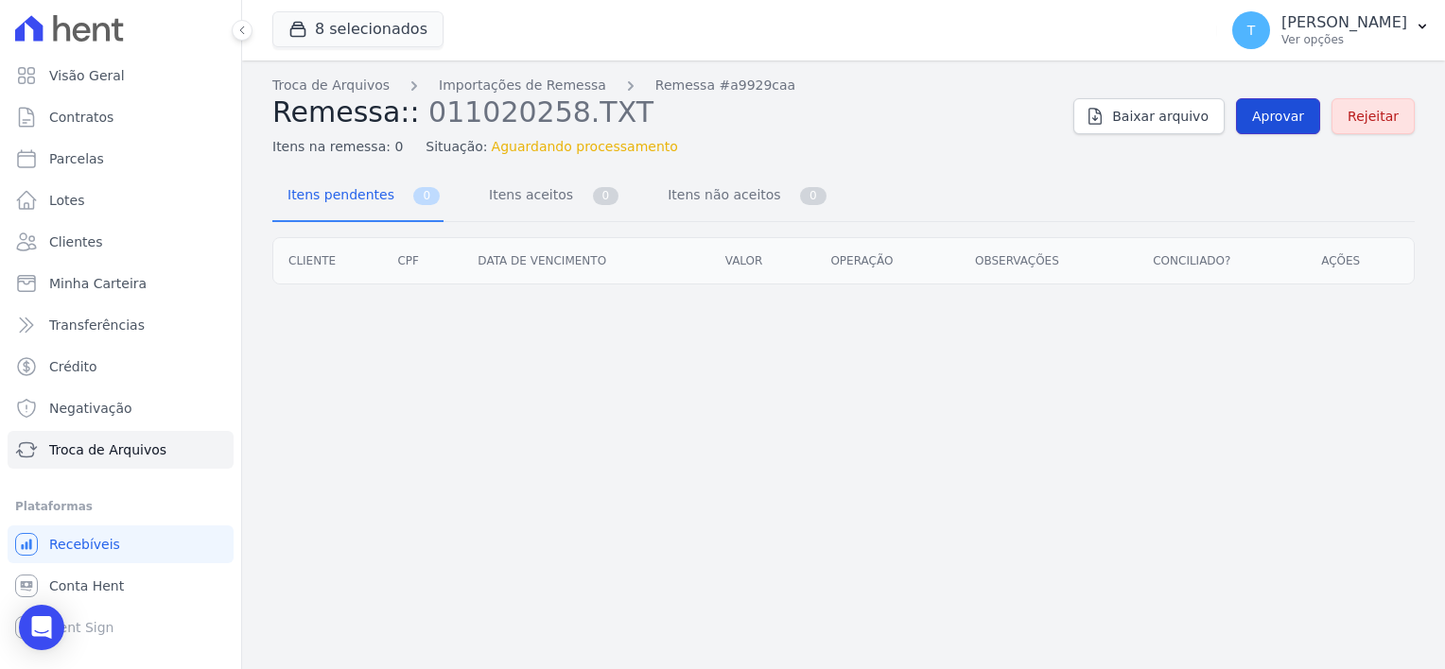
click at [1276, 128] on link "Aprovar" at bounding box center [1278, 116] width 84 height 36
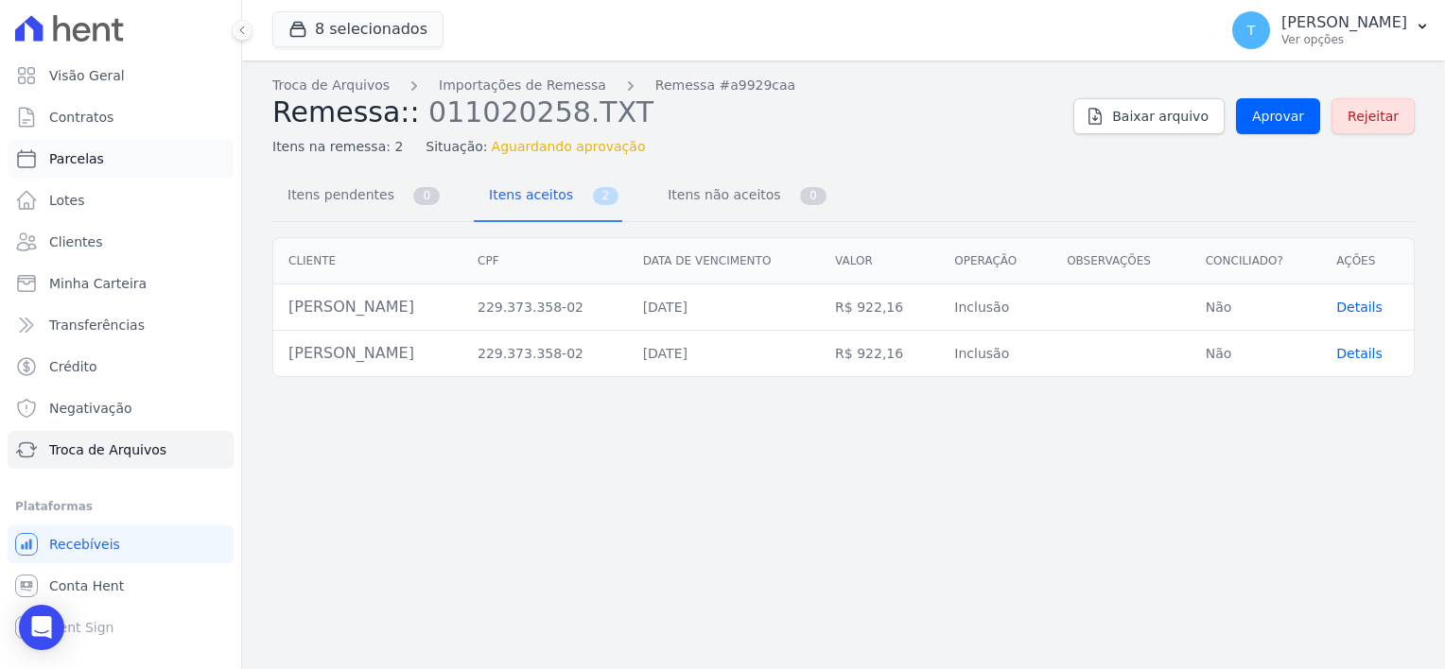
click at [72, 163] on span "Parcelas" at bounding box center [76, 158] width 55 height 19
select select
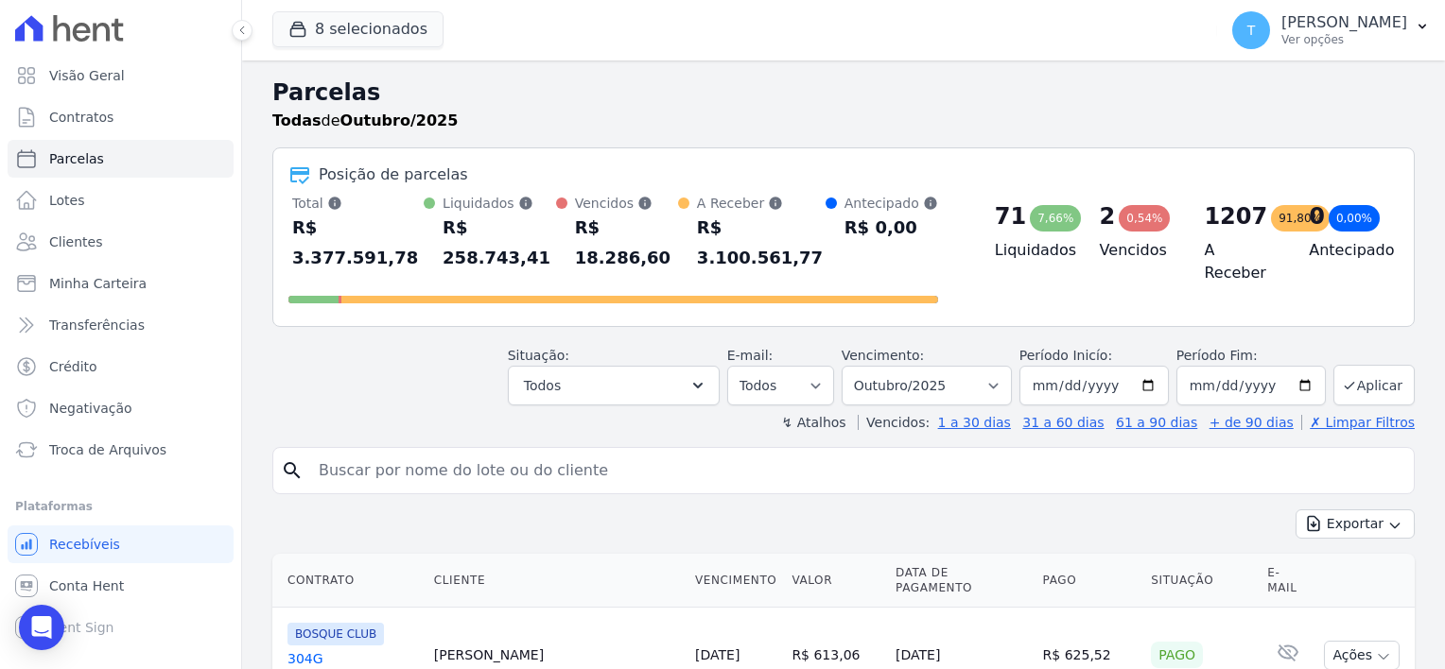
click at [443, 452] on input "search" at bounding box center [856, 471] width 1099 height 38
paste input "Caio Brito Martins"
type input "Caio Brito Martins"
select select
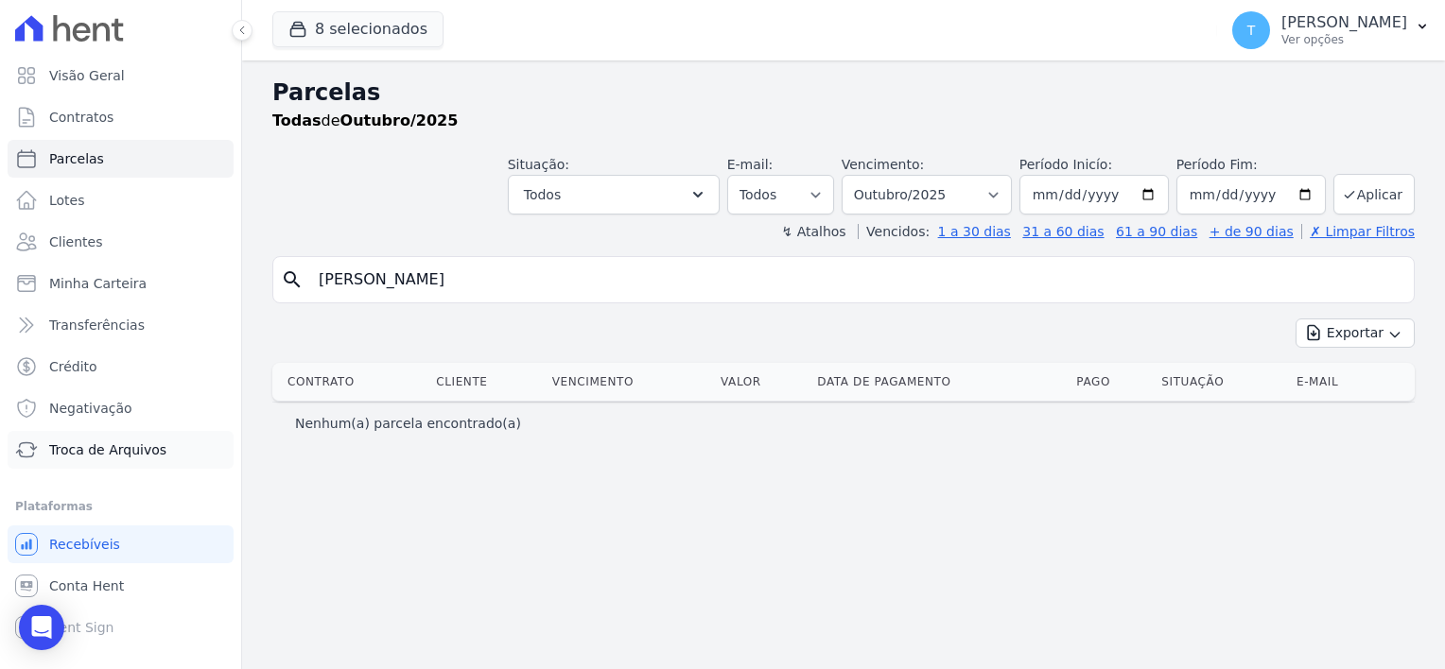
click at [103, 459] on link "Troca de Arquivos" at bounding box center [121, 450] width 226 height 38
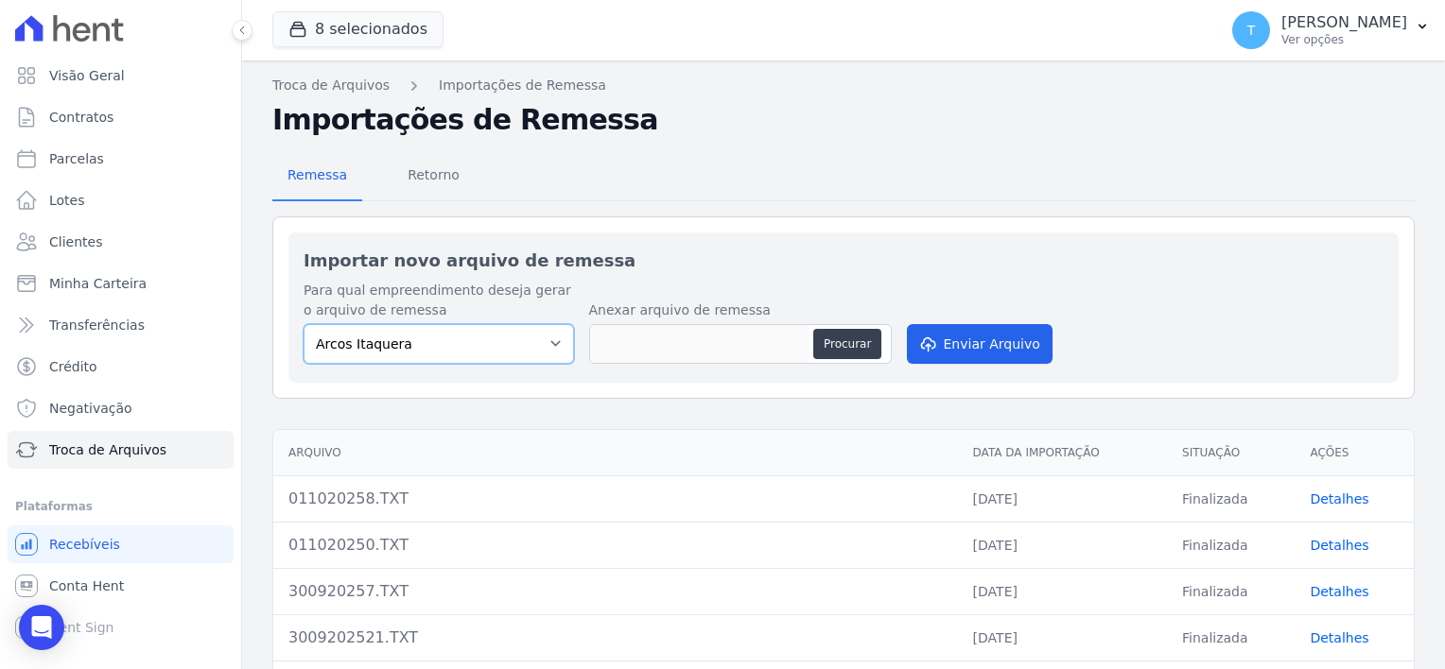
click at [506, 341] on select "Arcos Itaquera ALTOS DE SANTANA Inspire BOSQUE CLUB ARTE VILA MATILDE VISTA 553…" at bounding box center [438, 344] width 270 height 40
select select "907a04bd-9982-46ed-adee-37b3d201f3c4"
click at [303, 324] on select "Arcos Itaquera ALTOS DE SANTANA Inspire BOSQUE CLUB ARTE VILA MATILDE VISTA 553…" at bounding box center [438, 344] width 270 height 40
click at [843, 340] on button "Procurar" at bounding box center [847, 344] width 68 height 30
type input "011020258 (1).TXT"
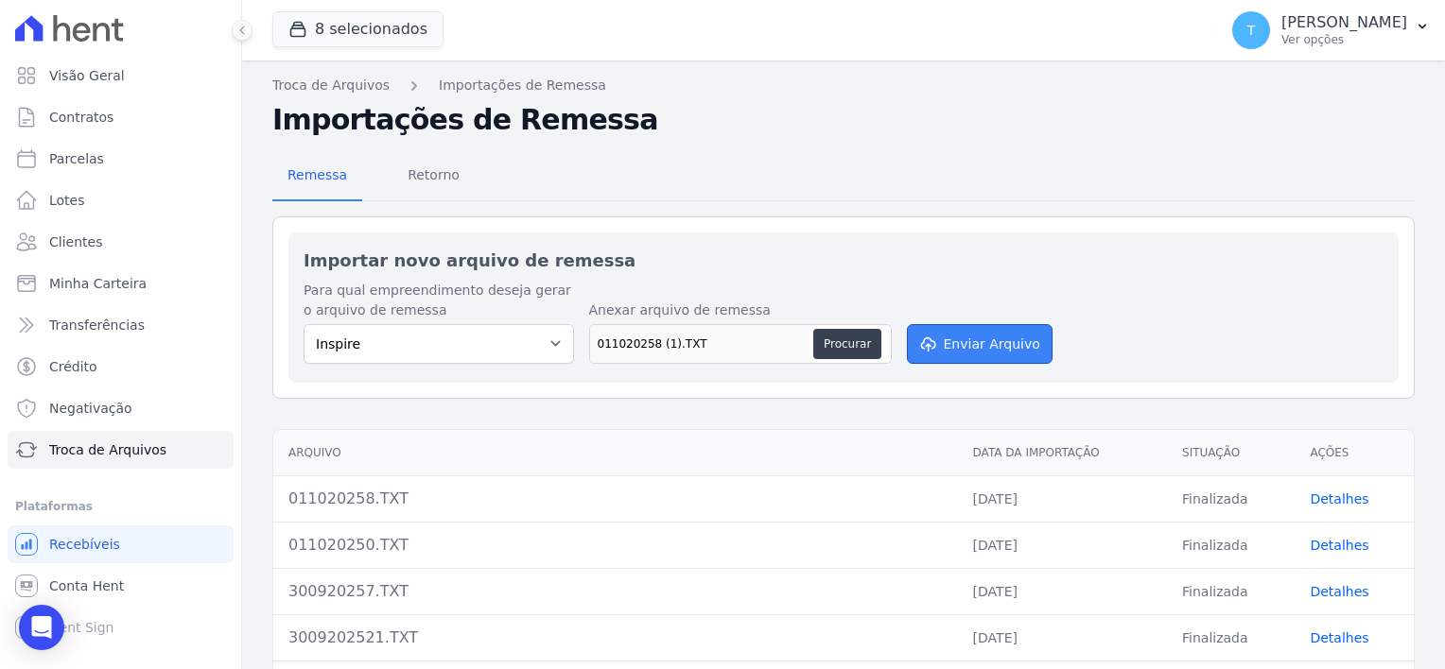
click at [967, 349] on button "Enviar Arquivo" at bounding box center [980, 344] width 146 height 40
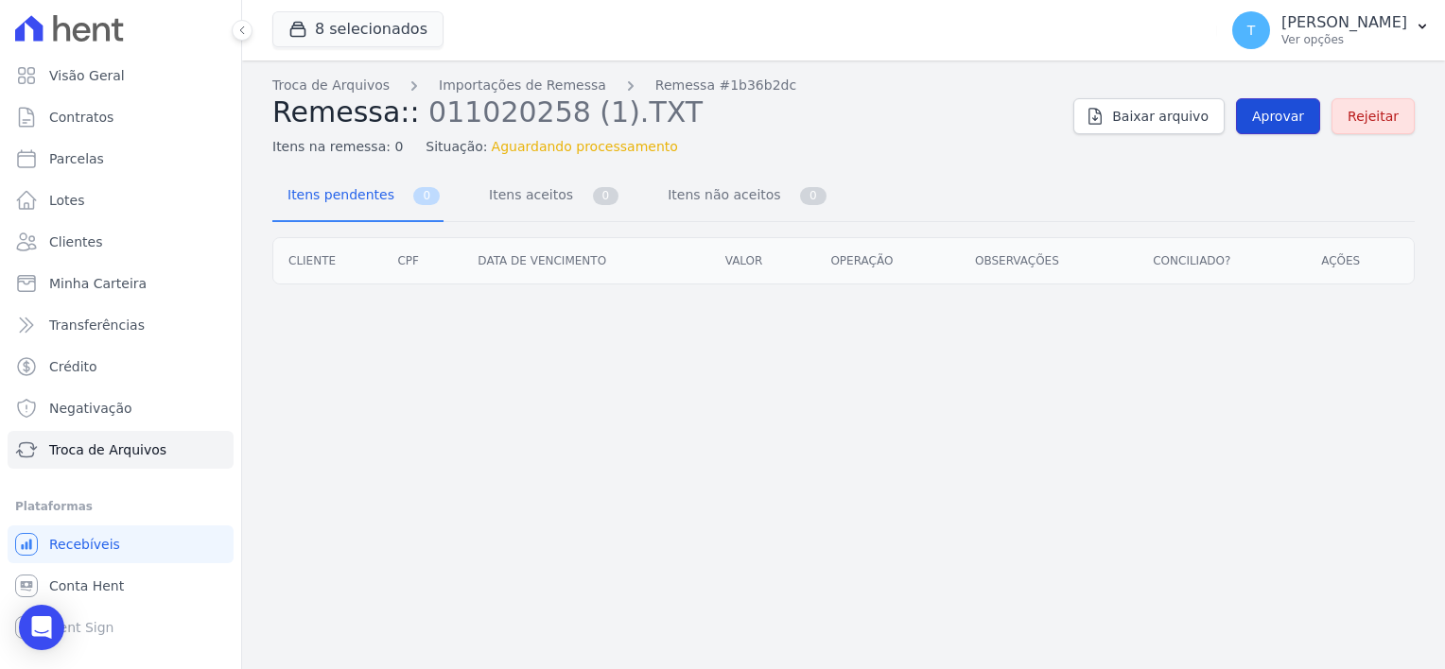
click at [1289, 113] on span "Aprovar" at bounding box center [1278, 116] width 52 height 19
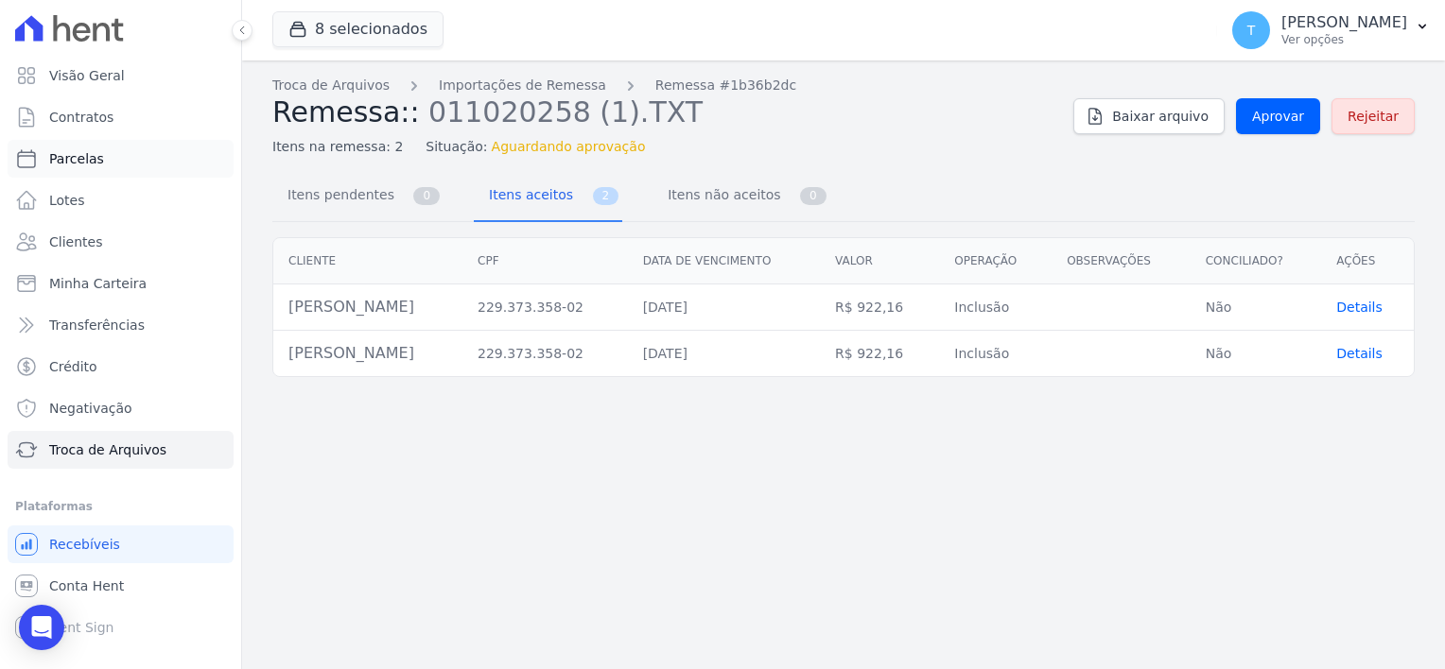
click at [78, 165] on span "Parcelas" at bounding box center [76, 158] width 55 height 19
select select
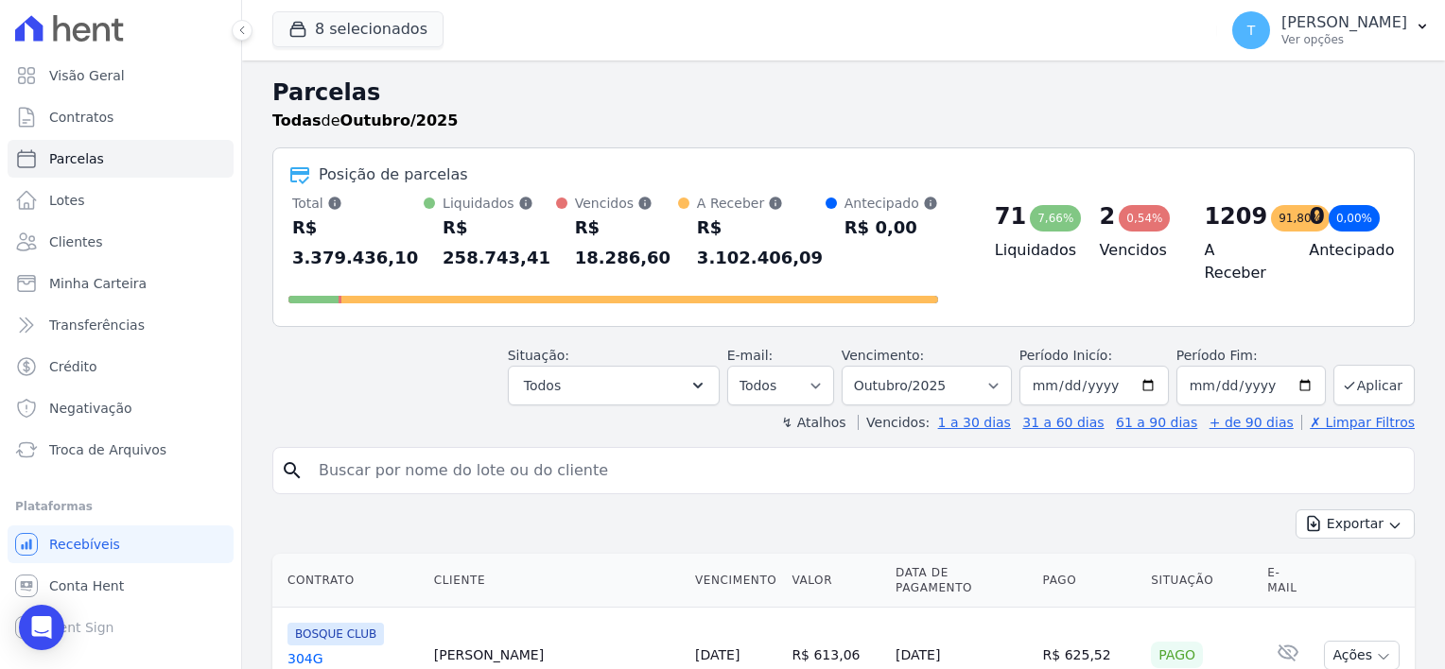
click at [698, 452] on input "search" at bounding box center [856, 471] width 1099 height 38
paste input "Caio Brito Martins"
type input "Caio Brito Martins"
select select
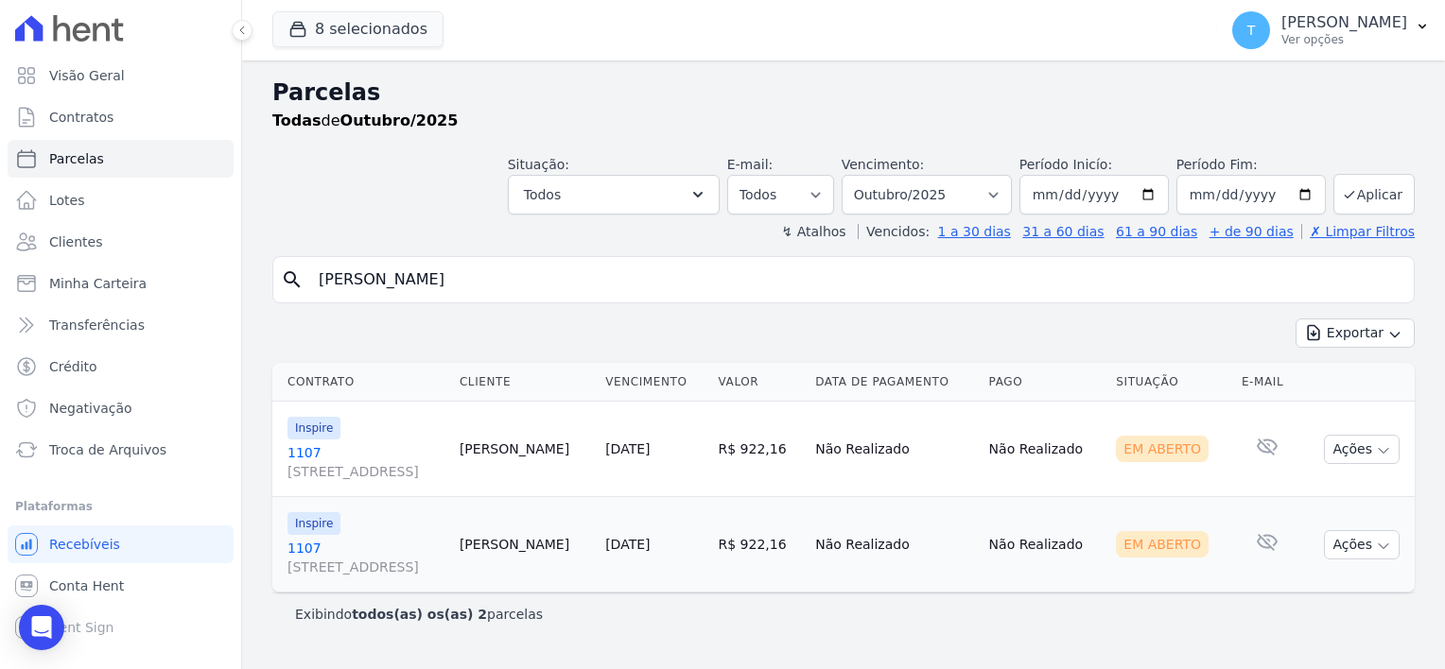
click at [341, 469] on span "Avenida Angélica, 2248, ANDAR 11, Consolação" at bounding box center [365, 471] width 157 height 19
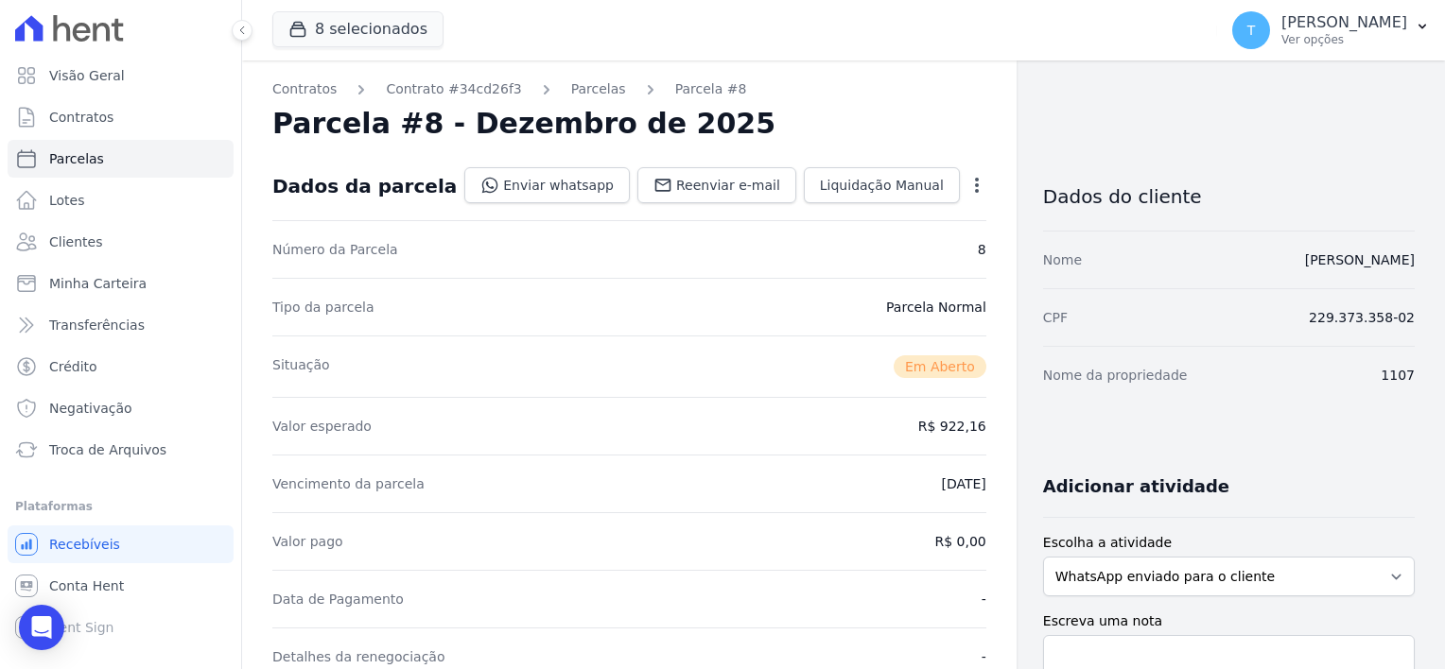
select select
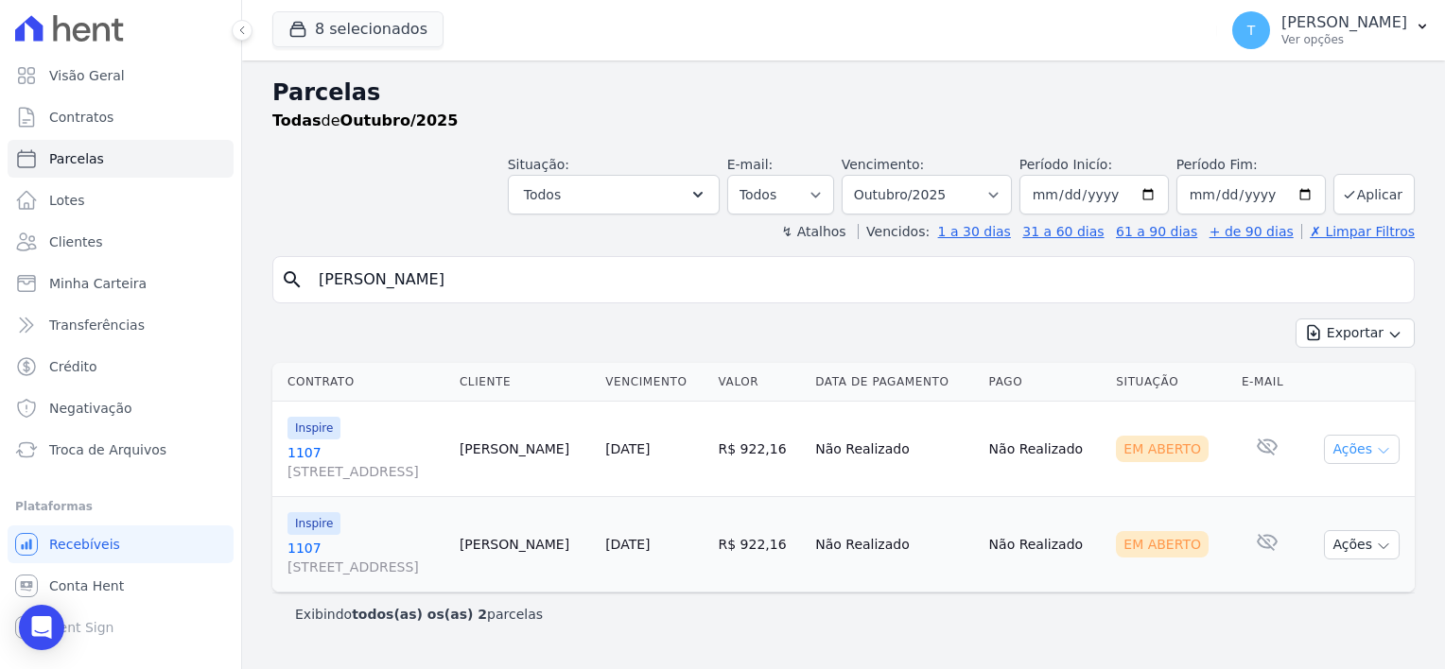
click at [1387, 450] on icon "button" at bounding box center [1383, 450] width 15 height 15
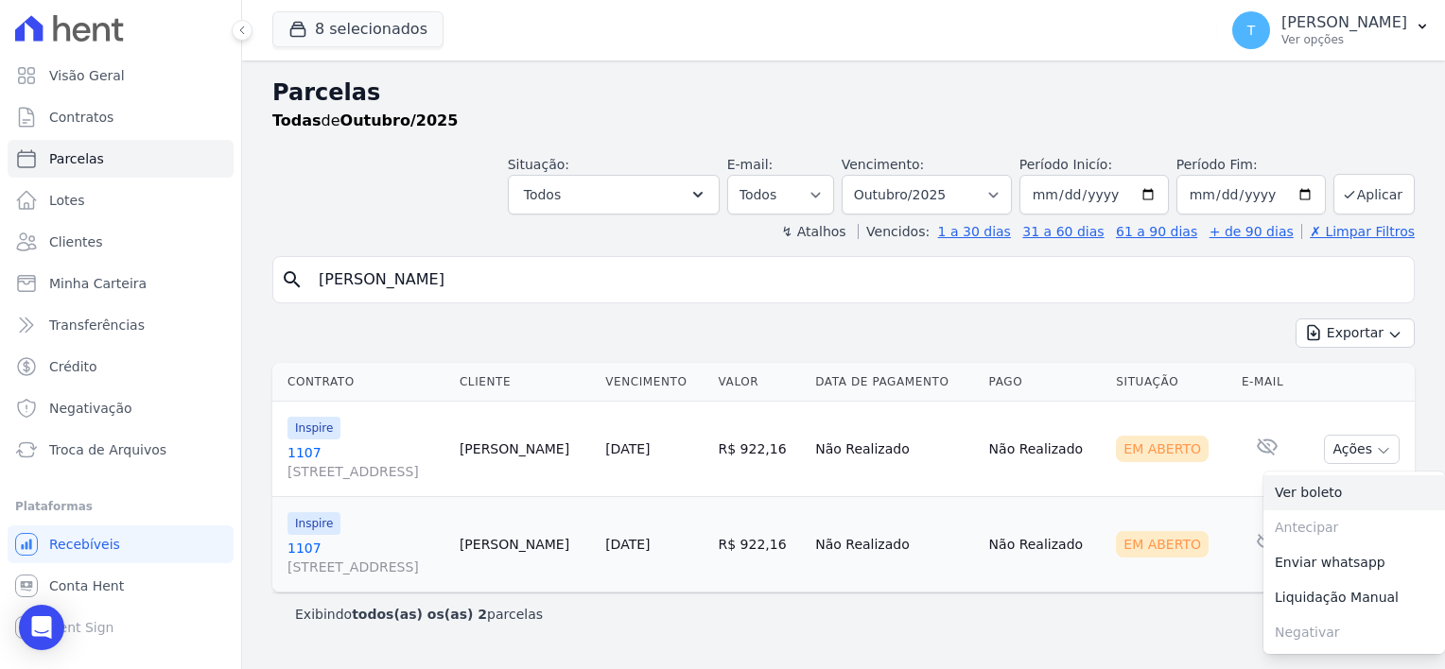
click at [1322, 497] on link "Ver boleto" at bounding box center [1354, 493] width 182 height 35
click at [1174, 489] on td "Em Aberto" at bounding box center [1171, 449] width 126 height 95
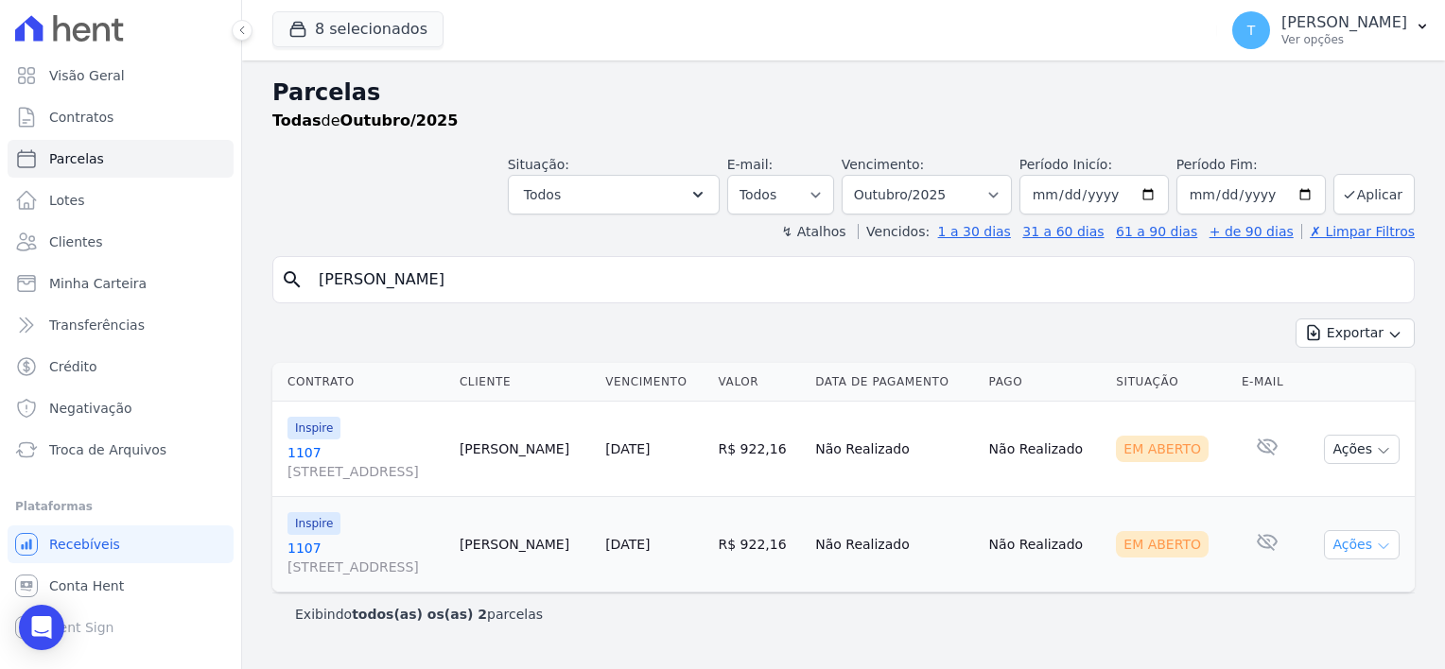
click at [1384, 540] on icon "button" at bounding box center [1383, 546] width 15 height 15
click at [1324, 584] on link "Ver boleto" at bounding box center [1354, 588] width 182 height 35
click at [127, 441] on span "Troca de Arquivos" at bounding box center [107, 450] width 117 height 19
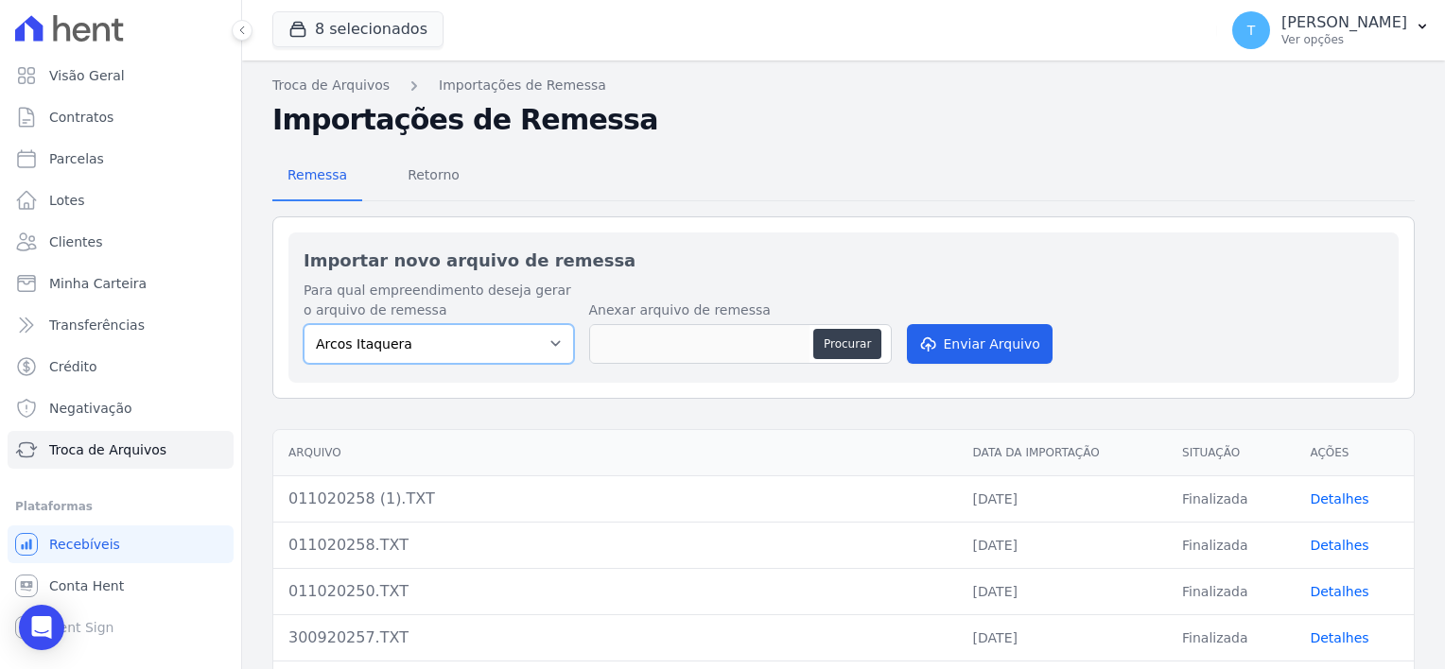
click at [511, 350] on select "Arcos Itaquera ALTOS DE SANTANA Inspire BOSQUE CLUB ARTE VILA MATILDE VISTA 553…" at bounding box center [438, 344] width 270 height 40
select select "798d34ef-1a76-4a01-aecd-278a2202ade3"
click at [303, 324] on select "Arcos Itaquera ALTOS DE SANTANA Inspire BOSQUE CLUB ARTE VILA MATILDE VISTA 553…" at bounding box center [438, 344] width 270 height 40
click at [836, 337] on button "Procurar" at bounding box center [847, 344] width 68 height 30
type input "011020257.TXT"
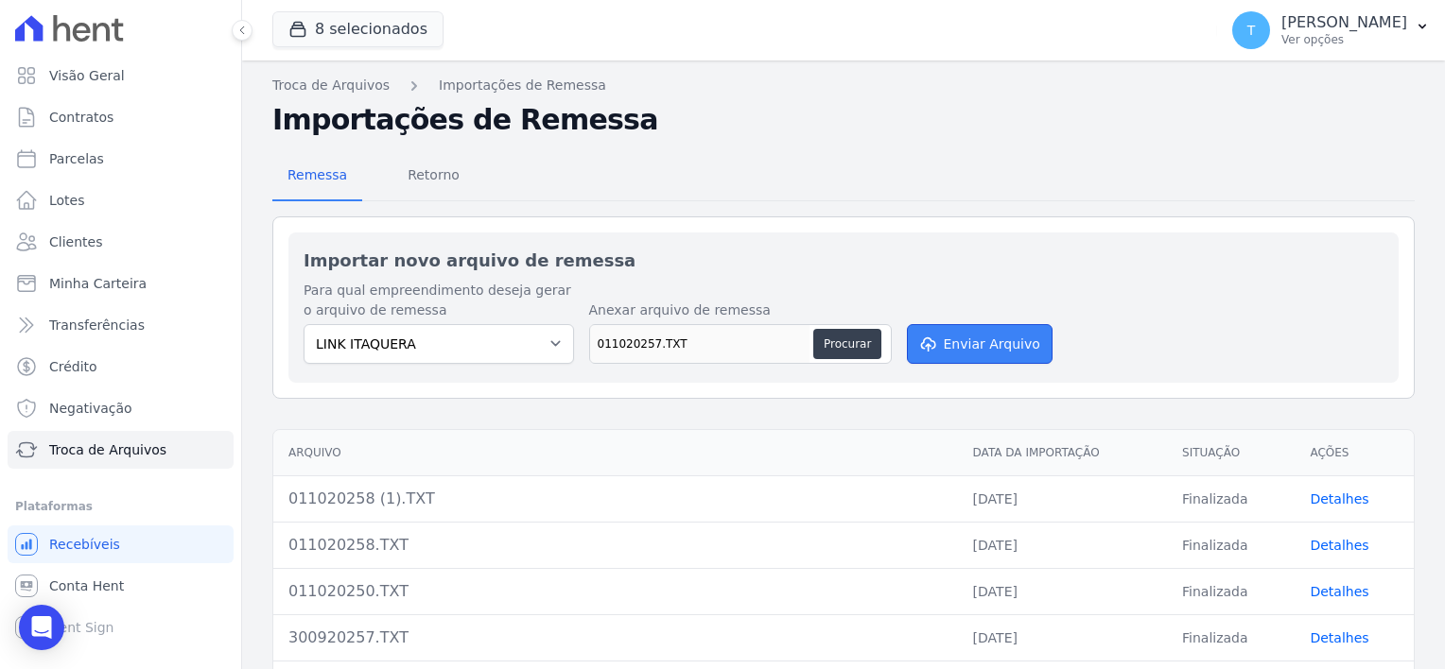
click at [961, 339] on button "Enviar Arquivo" at bounding box center [980, 344] width 146 height 40
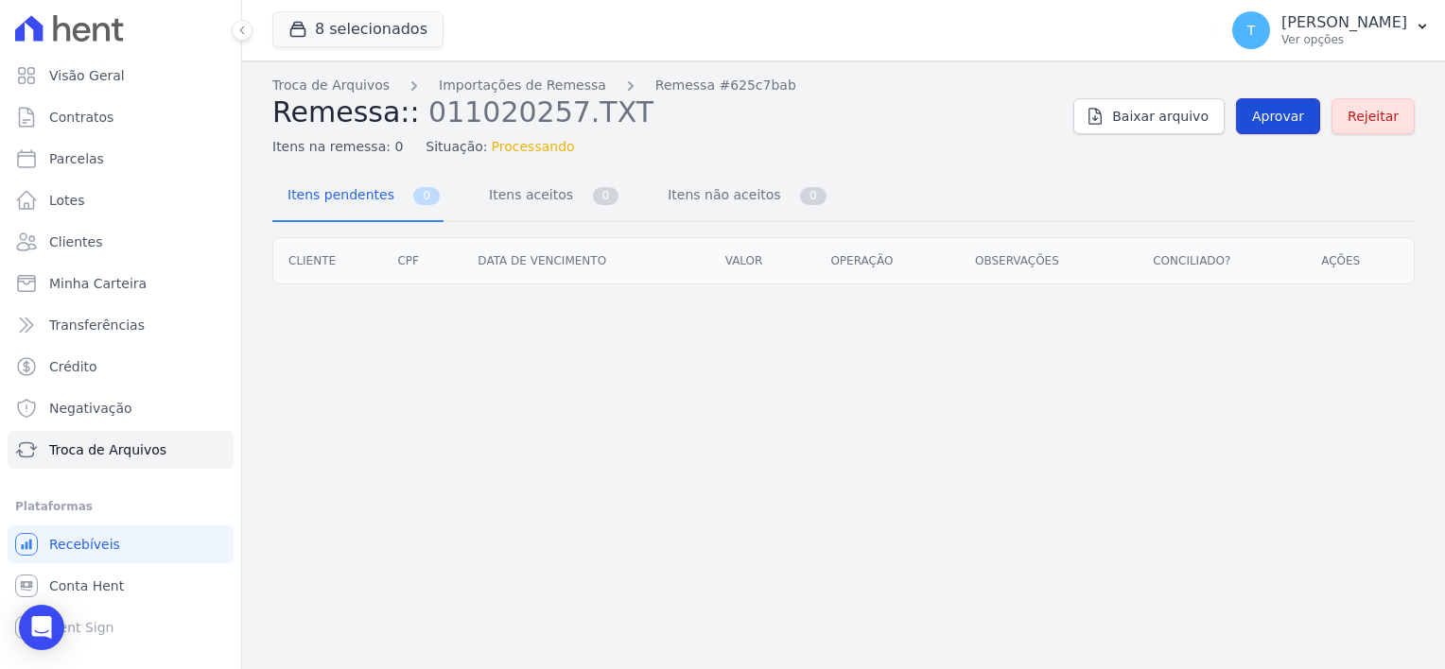
click at [1290, 118] on span "Aprovar" at bounding box center [1278, 116] width 52 height 19
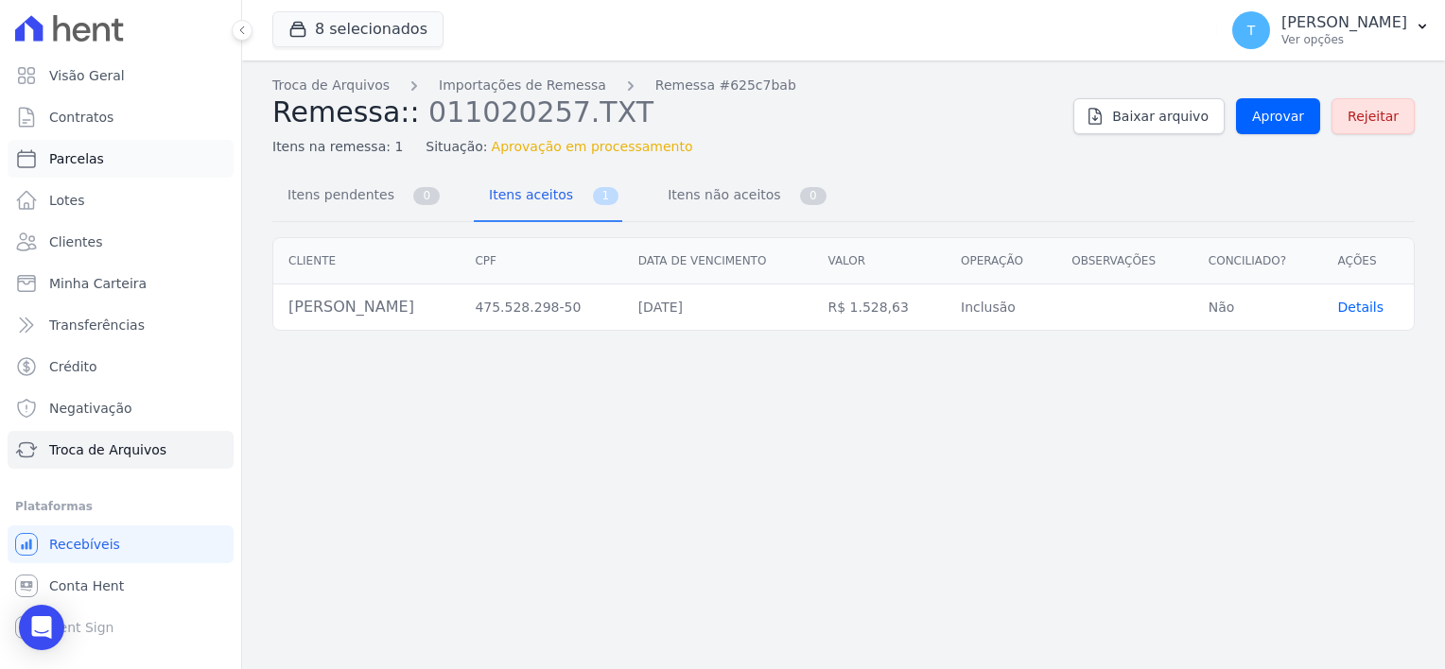
click at [78, 156] on span "Parcelas" at bounding box center [76, 158] width 55 height 19
select select
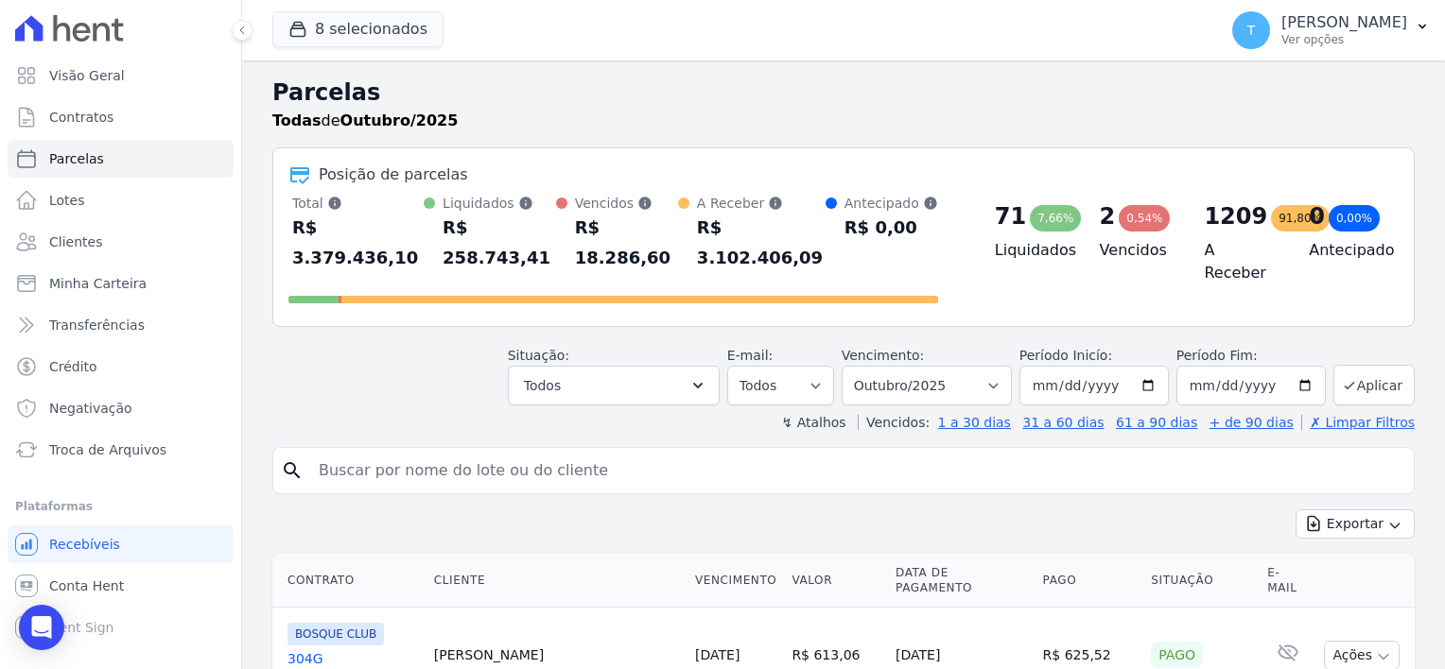
click at [438, 452] on input "search" at bounding box center [856, 471] width 1099 height 38
paste input "Nayara Cristina Costa"
type input "Nayara Cristina Costa"
select select
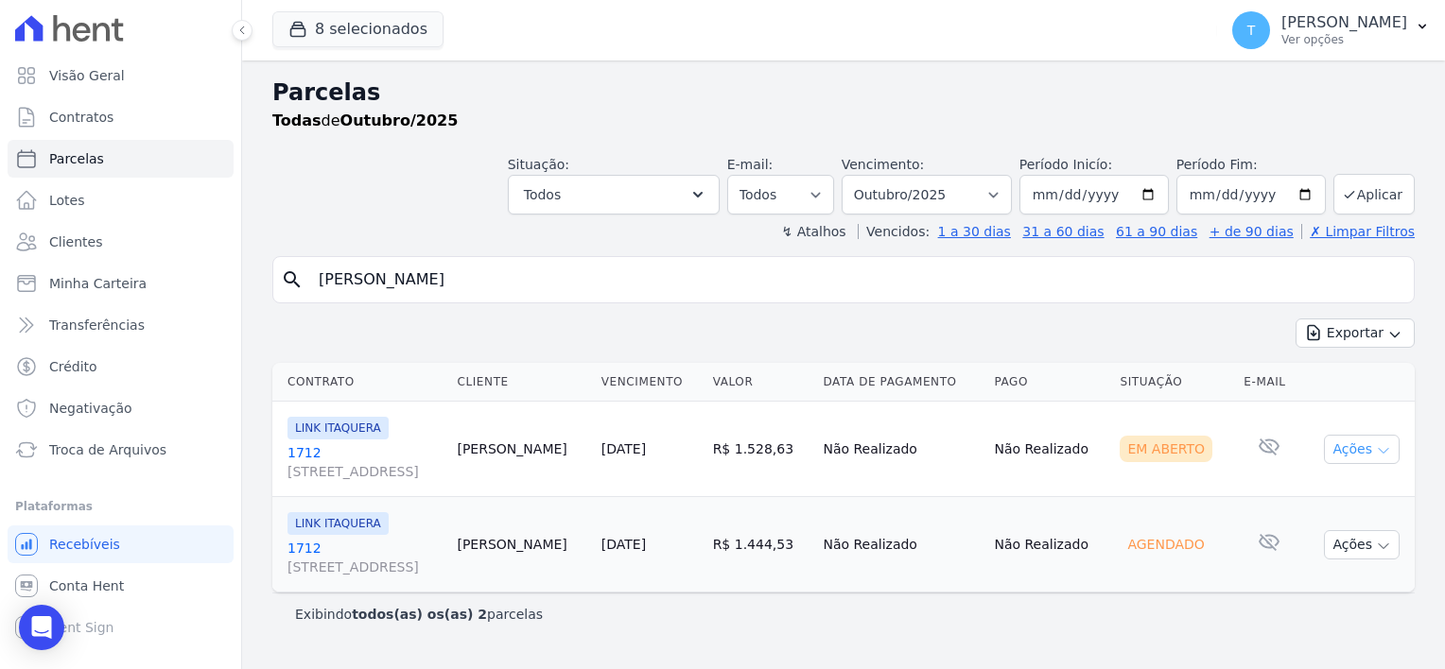
click at [1385, 450] on icon "button" at bounding box center [1383, 450] width 15 height 15
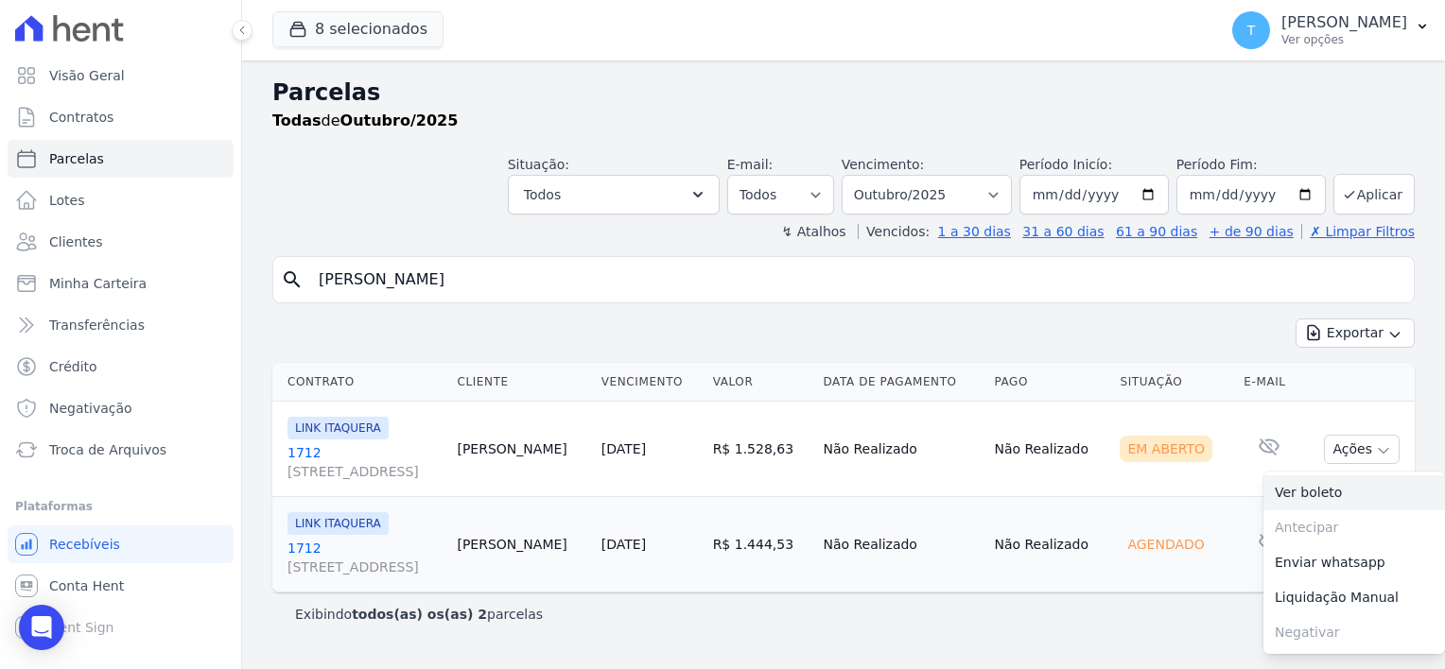
click at [1326, 495] on link "Ver boleto" at bounding box center [1354, 493] width 182 height 35
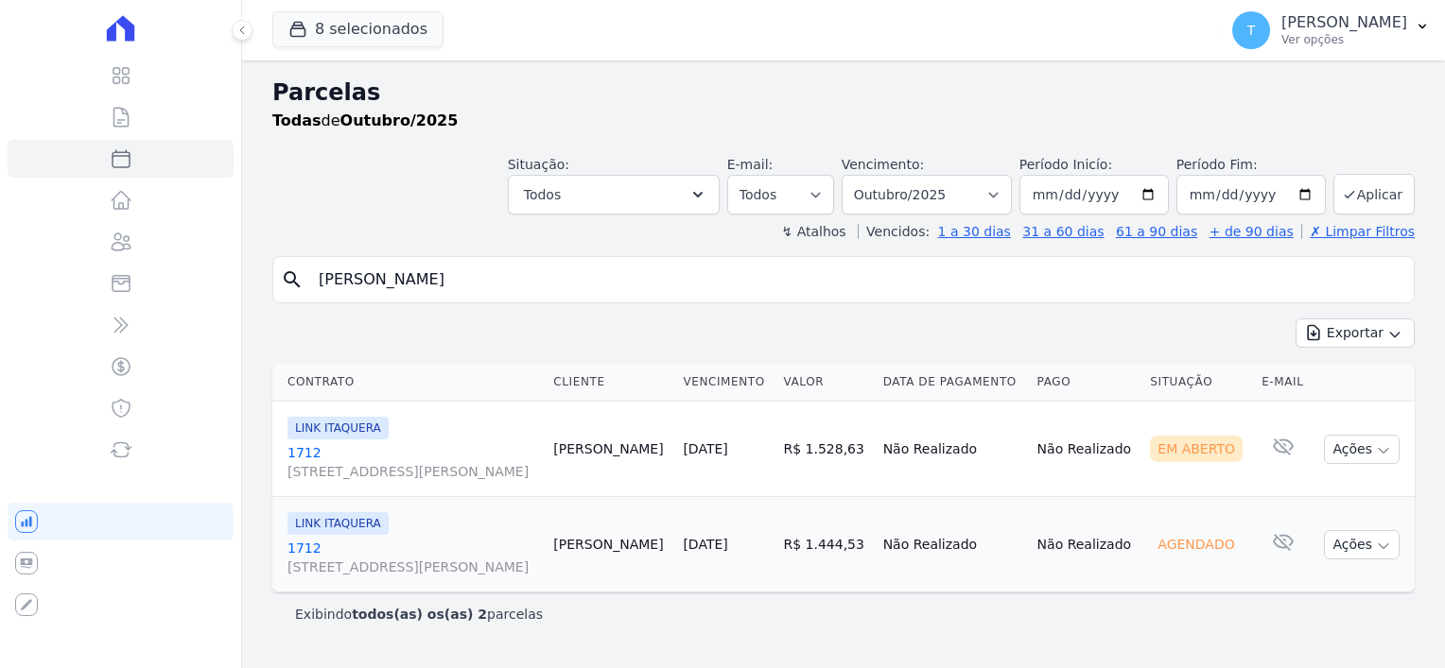
select select
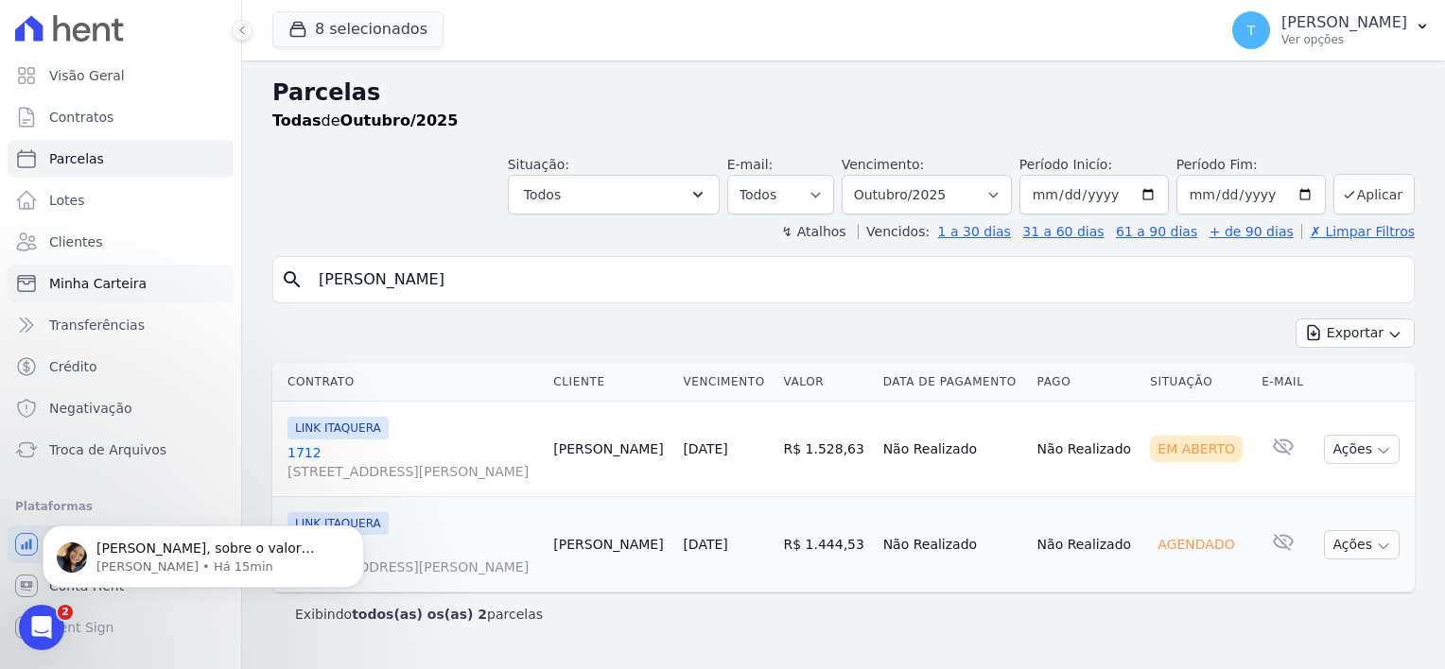
click at [122, 297] on link "Minha Carteira" at bounding box center [121, 284] width 226 height 38
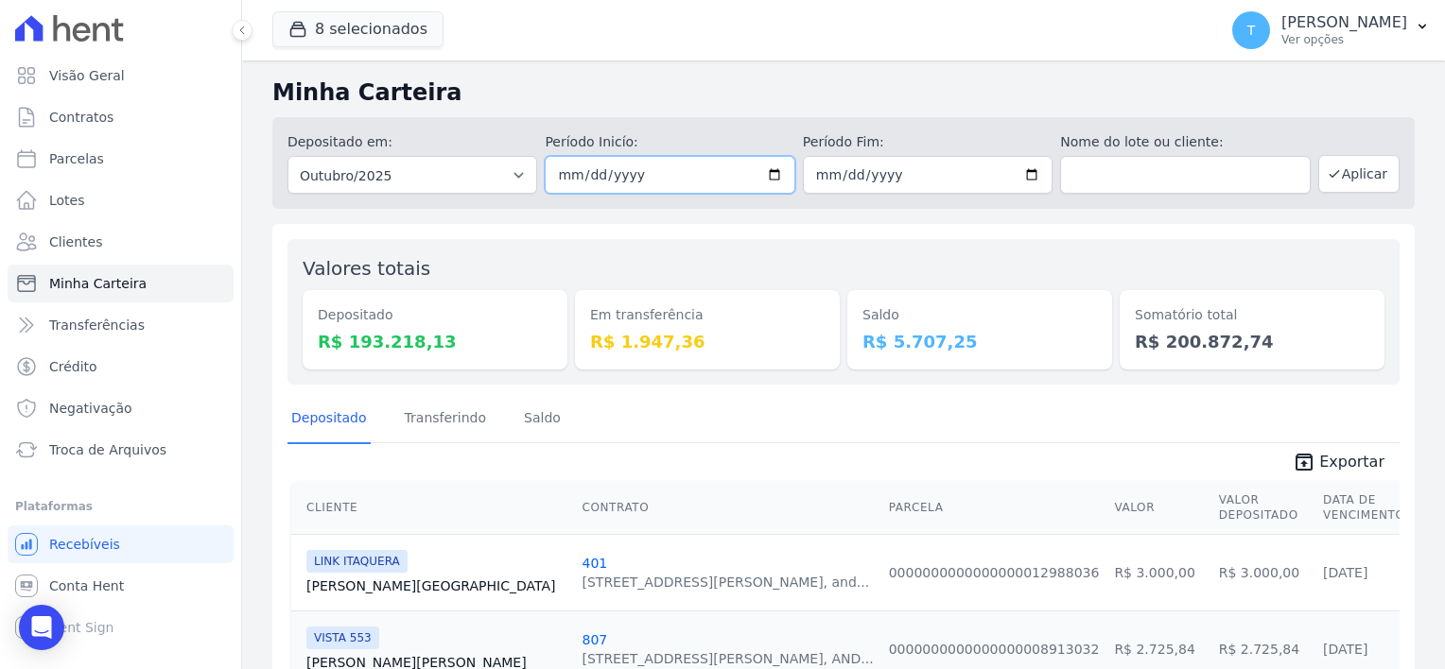
click at [772, 177] on input "[DATE]" at bounding box center [670, 175] width 250 height 38
type input "[DATE]"
click at [1112, 174] on input "text" at bounding box center [1185, 175] width 250 height 38
click at [1123, 182] on input "text" at bounding box center [1185, 175] width 250 height 38
paste input "[PERSON_NAME]"
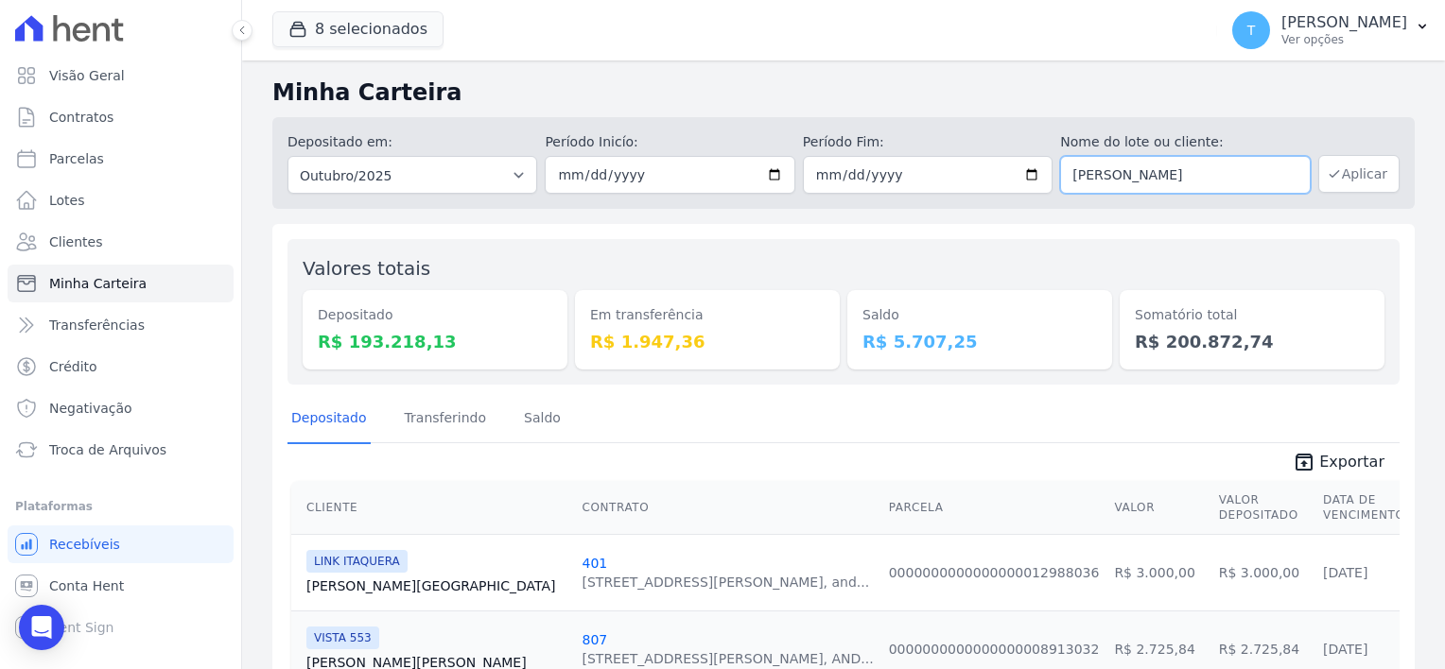
type input "[PERSON_NAME]"
click at [1354, 174] on button "Aplicar" at bounding box center [1358, 174] width 81 height 38
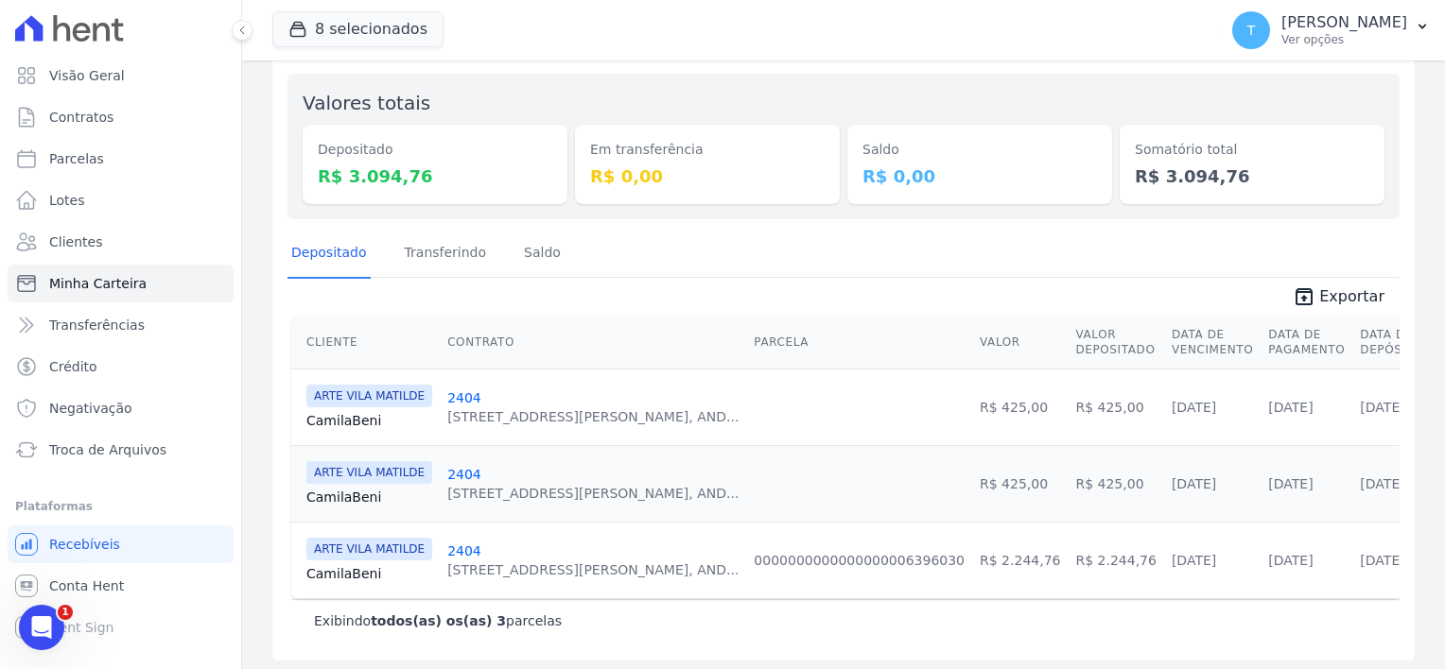
scroll to position [170, 0]
